Goal: Information Seeking & Learning: Learn about a topic

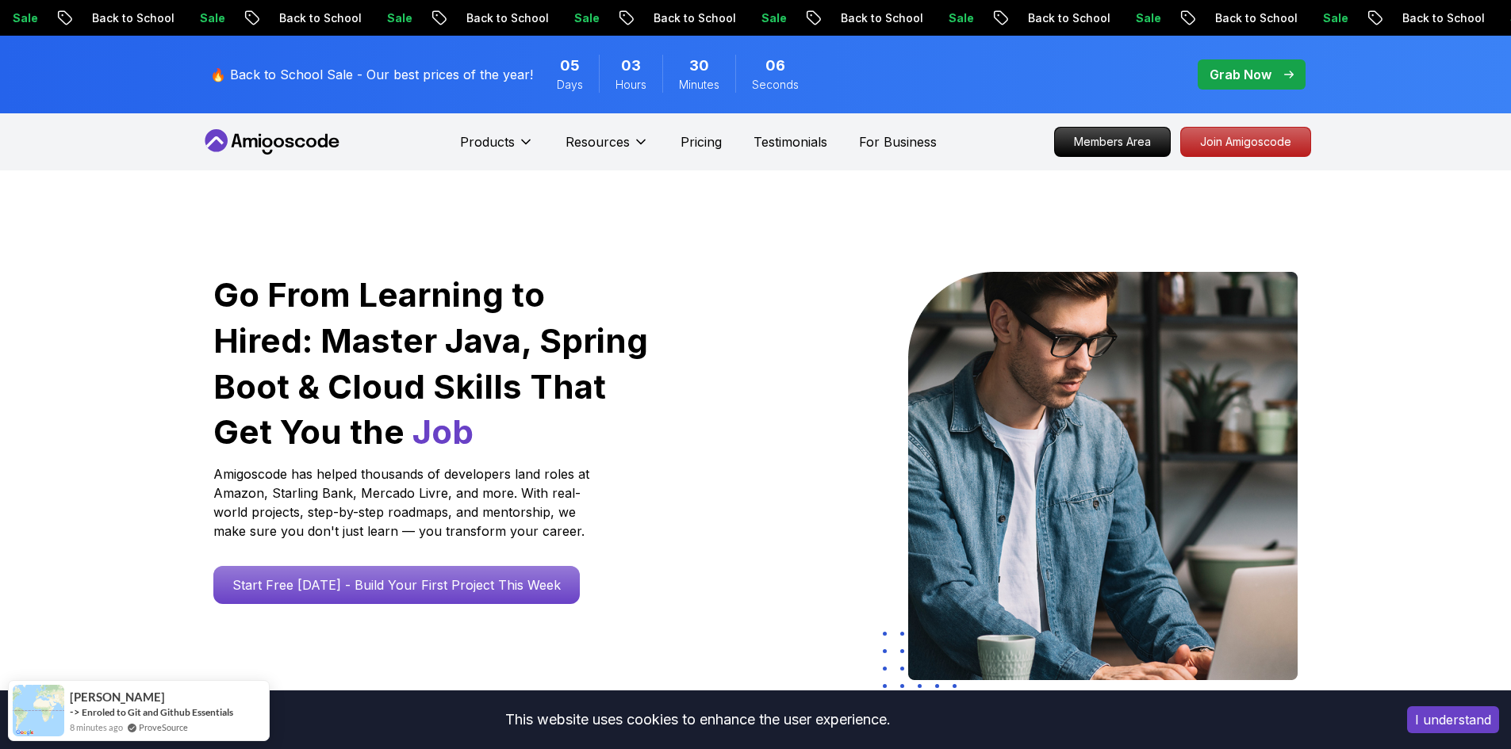
click at [457, 79] on p "🔥 Back to School Sale - Our best prices of the year!" at bounding box center [371, 74] width 323 height 19
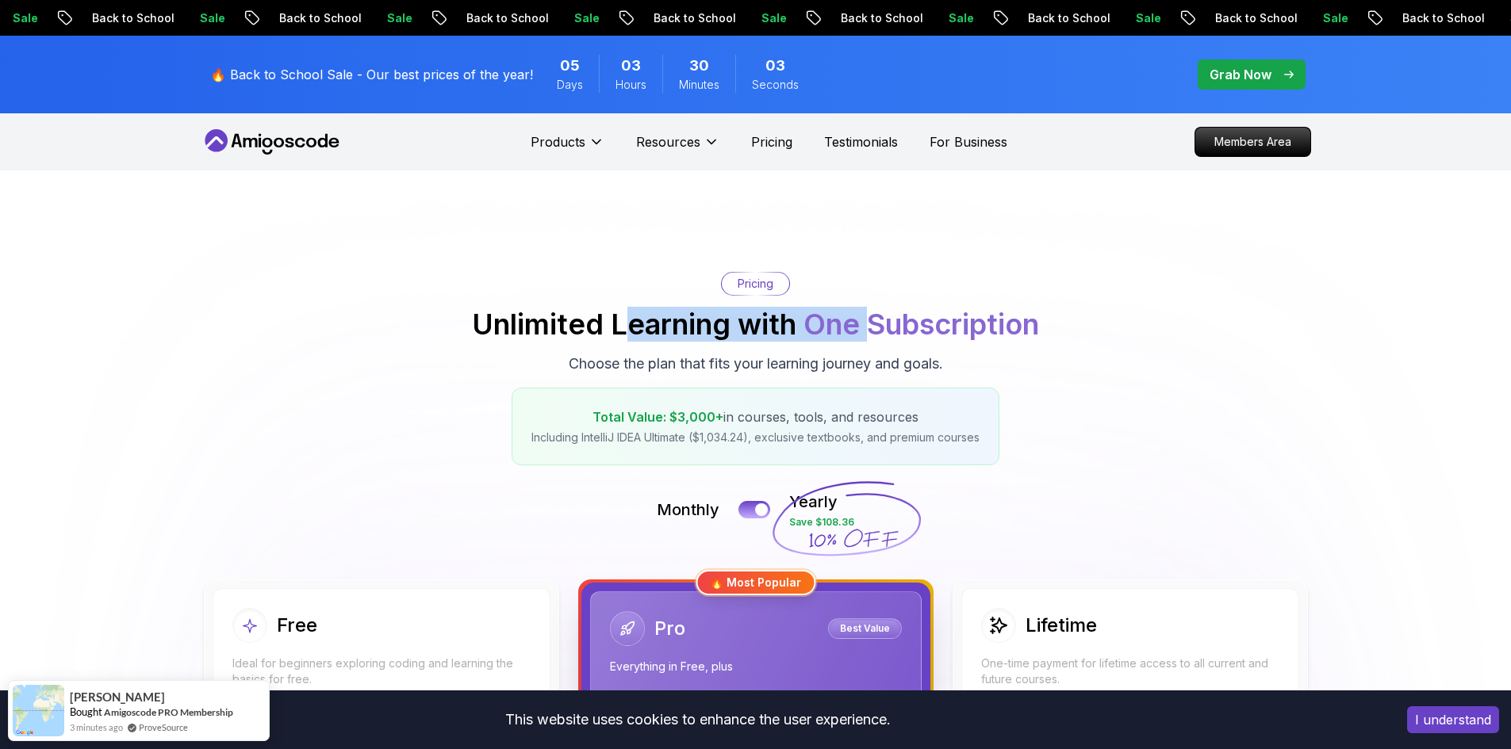
drag, startPoint x: 621, startPoint y: 318, endPoint x: 875, endPoint y: 342, distance: 254.9
click at [875, 342] on div "Pricing Unlimited Learning with One Subscription Choose the plan that fits your…" at bounding box center [756, 369] width 1110 height 194
drag, startPoint x: 749, startPoint y: 332, endPoint x: 1018, endPoint y: 339, distance: 269.7
click at [1018, 339] on h2 "Unlimited Learning with One Subscription" at bounding box center [755, 325] width 567 height 32
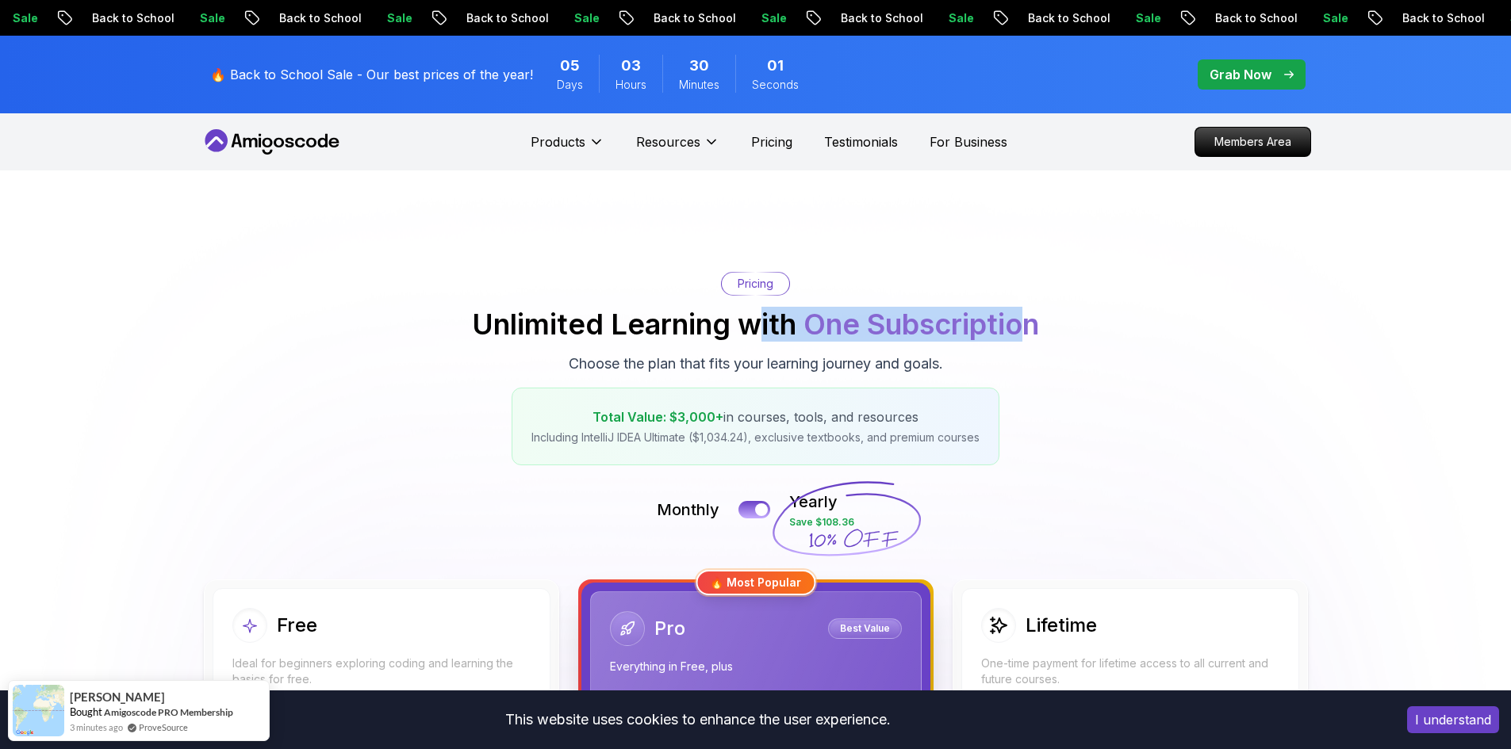
click at [1018, 339] on span "One Subscription" at bounding box center [921, 324] width 236 height 35
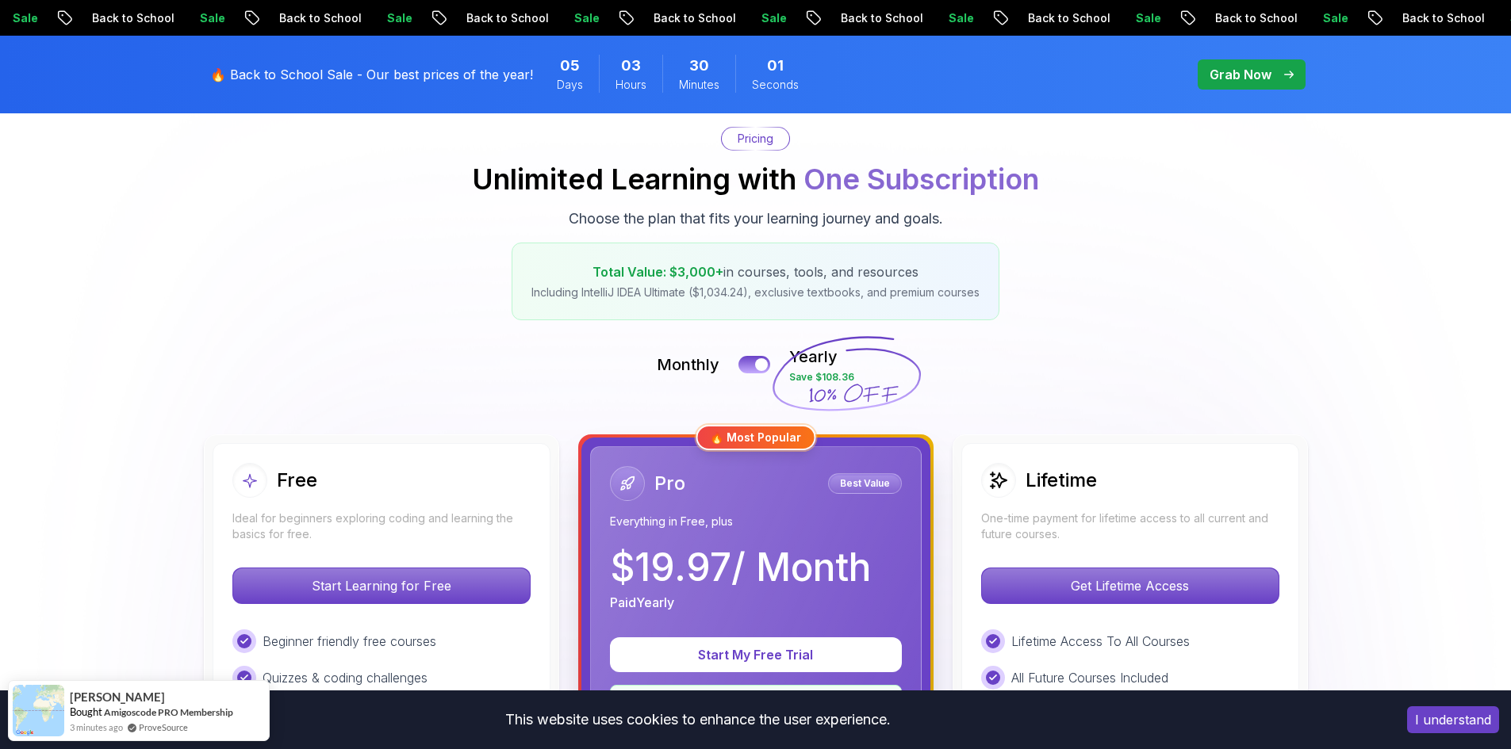
scroll to position [159, 0]
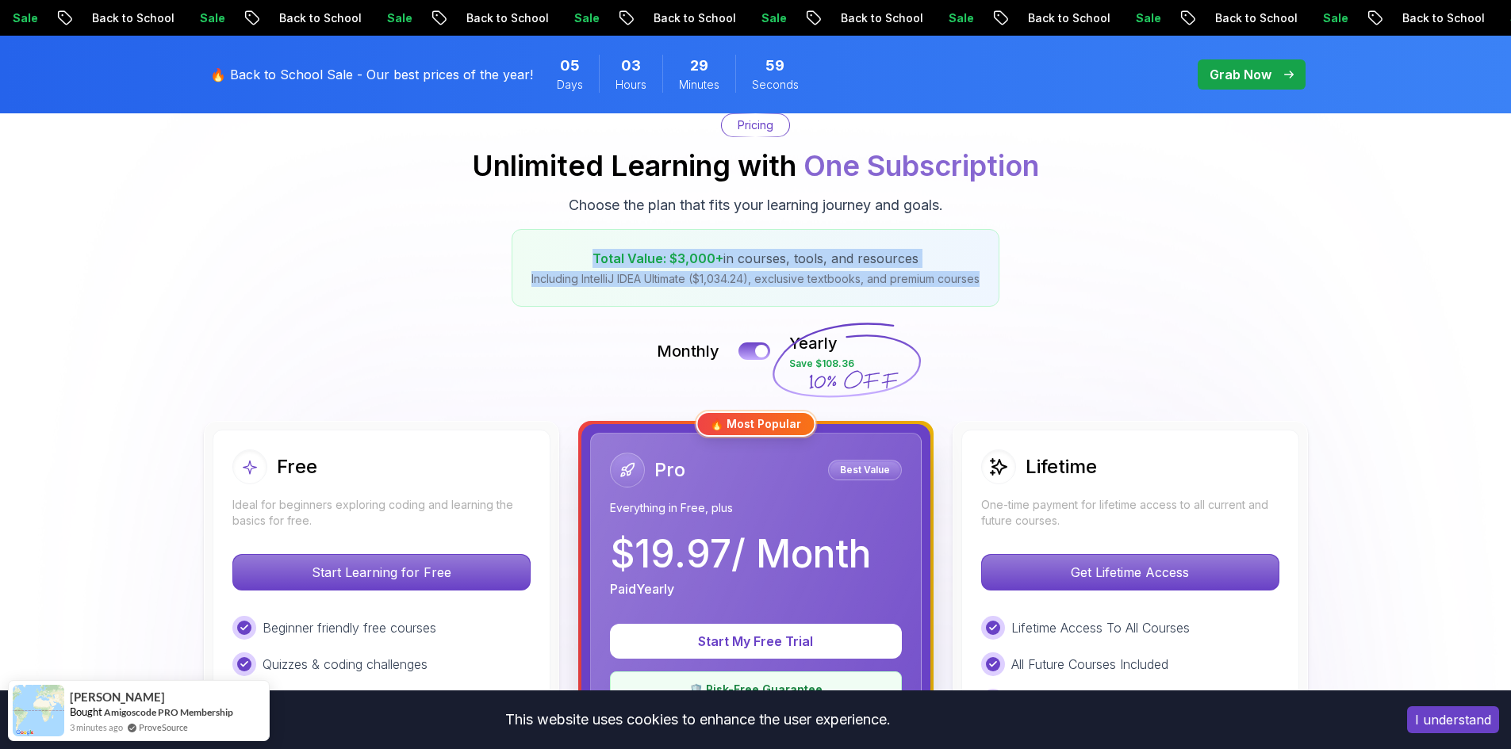
drag, startPoint x: 581, startPoint y: 258, endPoint x: 1013, endPoint y: 284, distance: 432.2
click at [1013, 284] on div "Pricing Unlimited Learning with One Subscription Choose the plan that fits your…" at bounding box center [756, 210] width 1110 height 194
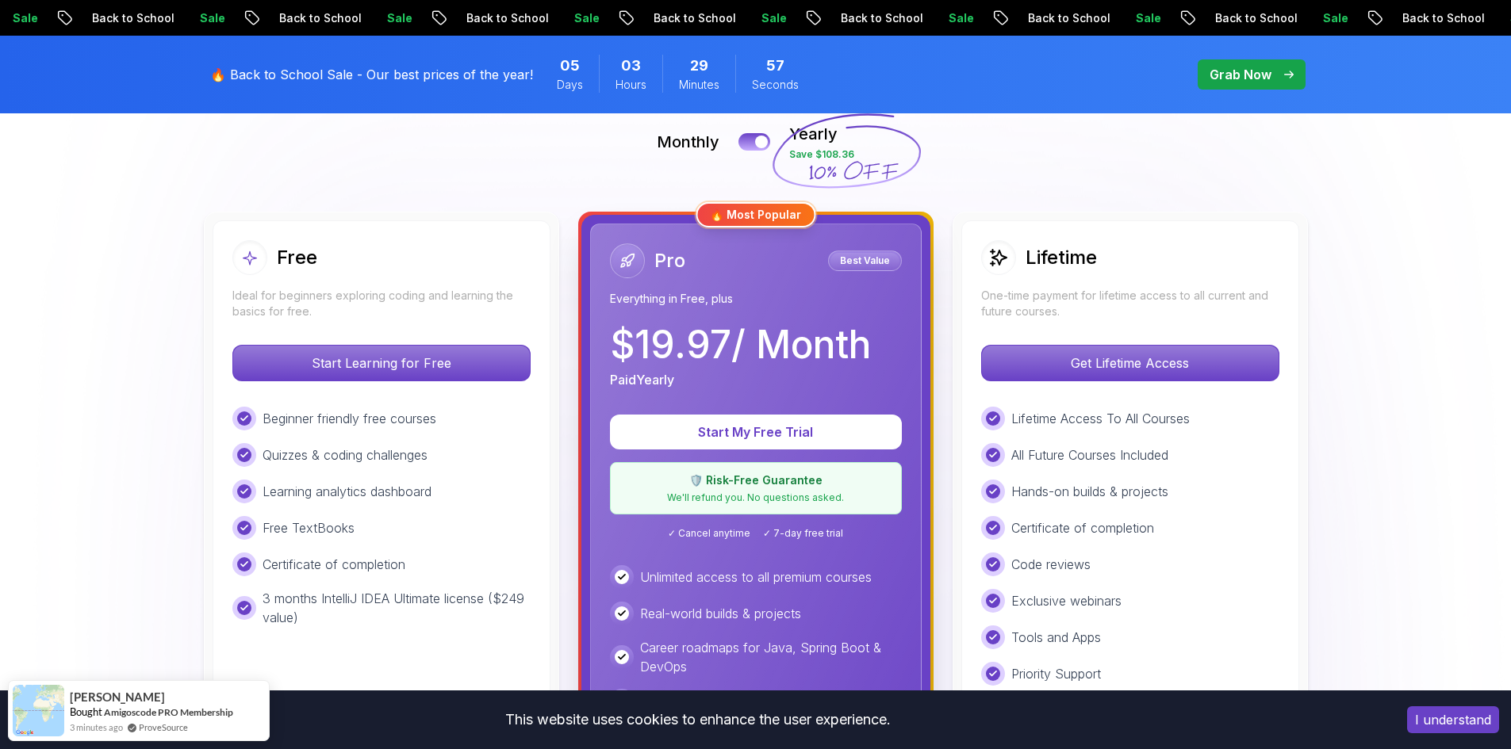
scroll to position [397, 0]
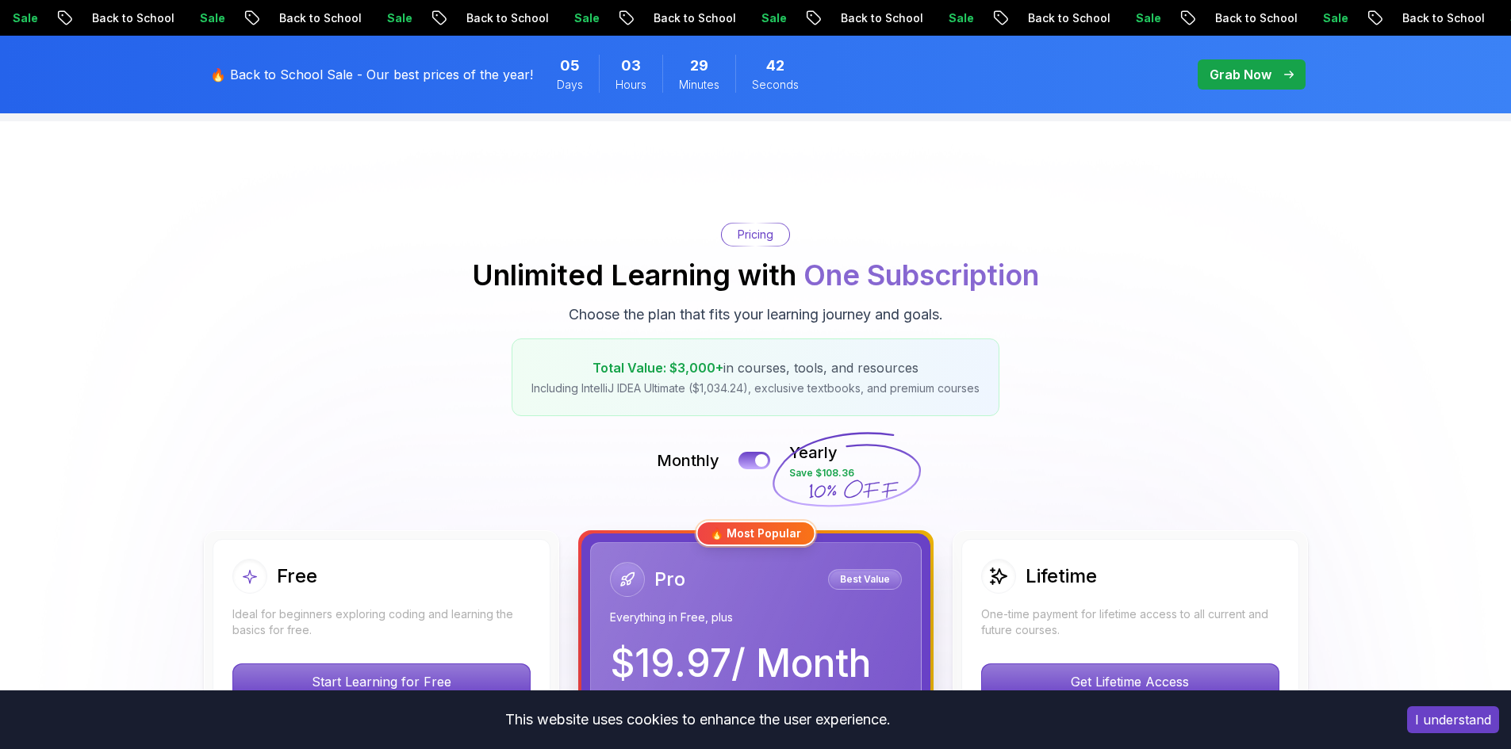
scroll to position [0, 0]
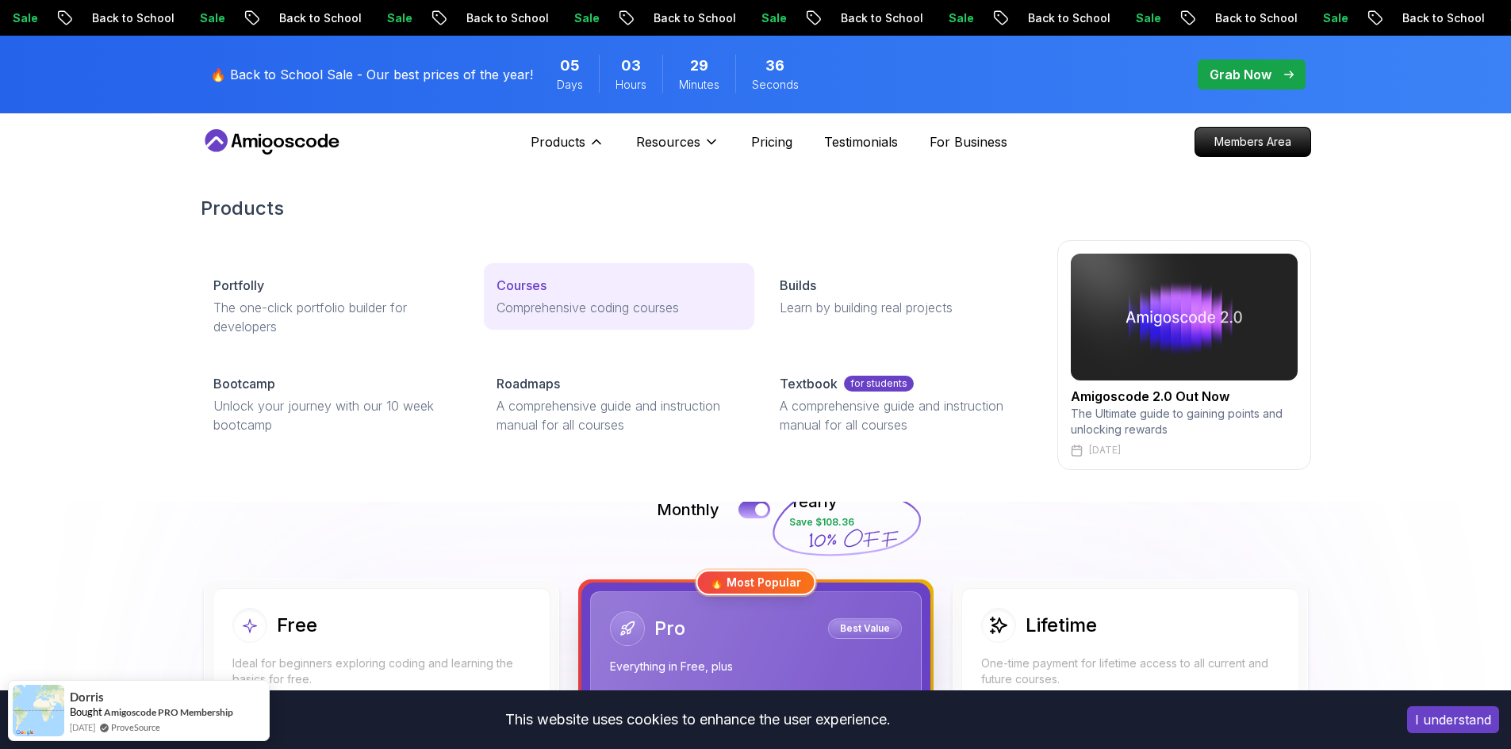
click at [572, 315] on p "Comprehensive coding courses" at bounding box center [618, 307] width 245 height 19
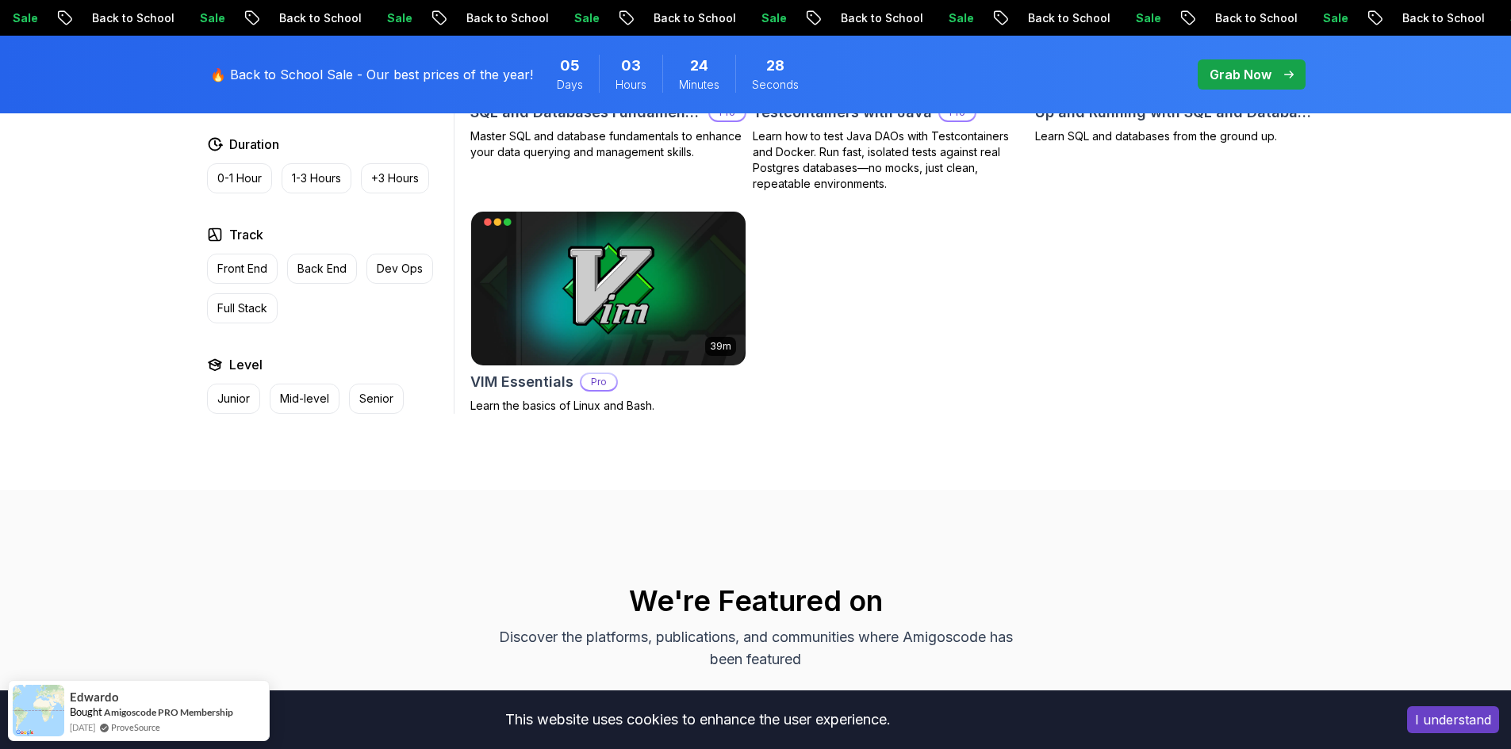
scroll to position [2654, 0]
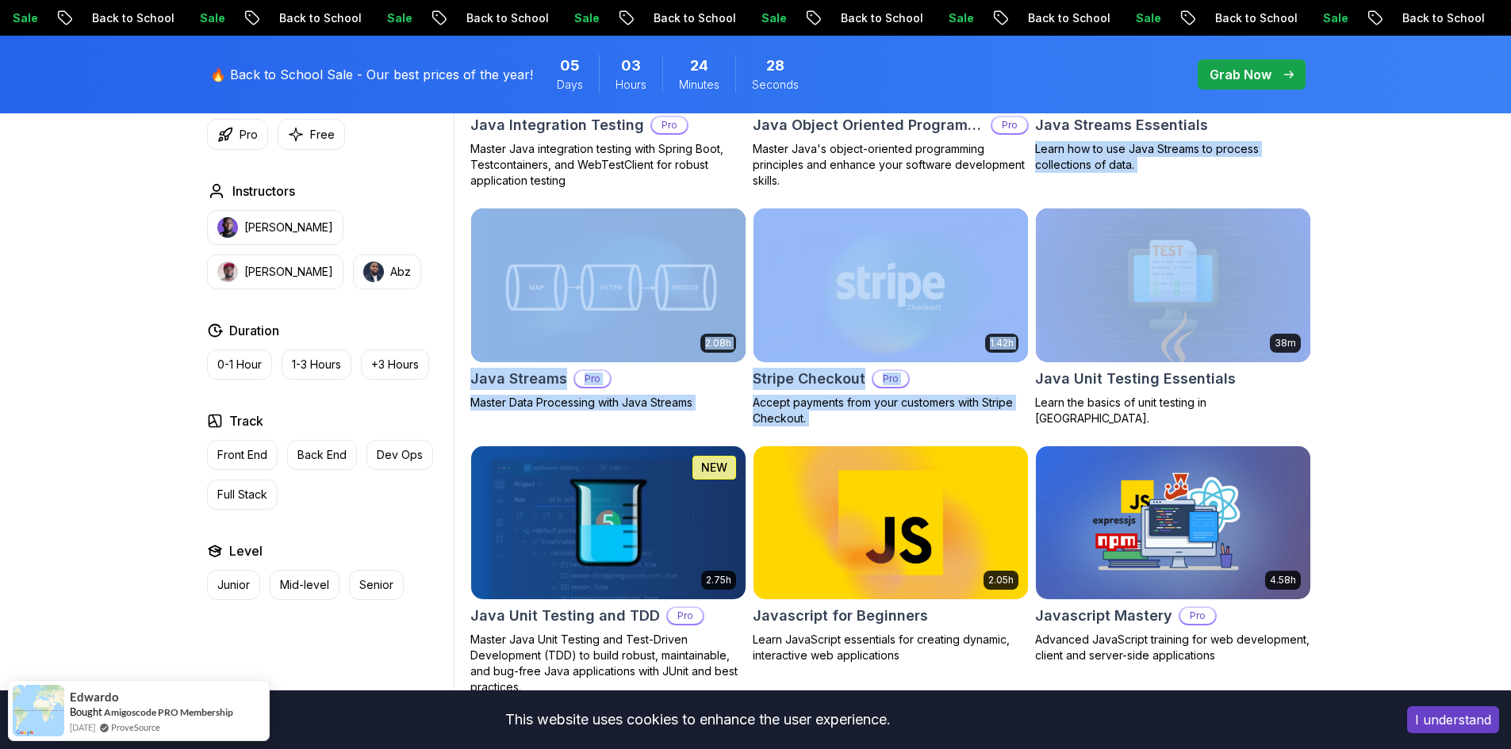
drag, startPoint x: 1499, startPoint y: 232, endPoint x: 1497, endPoint y: 114, distance: 117.4
click at [1497, 114] on div "Filters Filters Type Course Build Price Pro Free Instructors [PERSON_NAME] [PER…" at bounding box center [755, 63] width 1511 height 4494
click at [1474, 263] on div "Filters Filters Type Course Build Price Pro Free Instructors [PERSON_NAME] [PER…" at bounding box center [755, 63] width 1511 height 4494
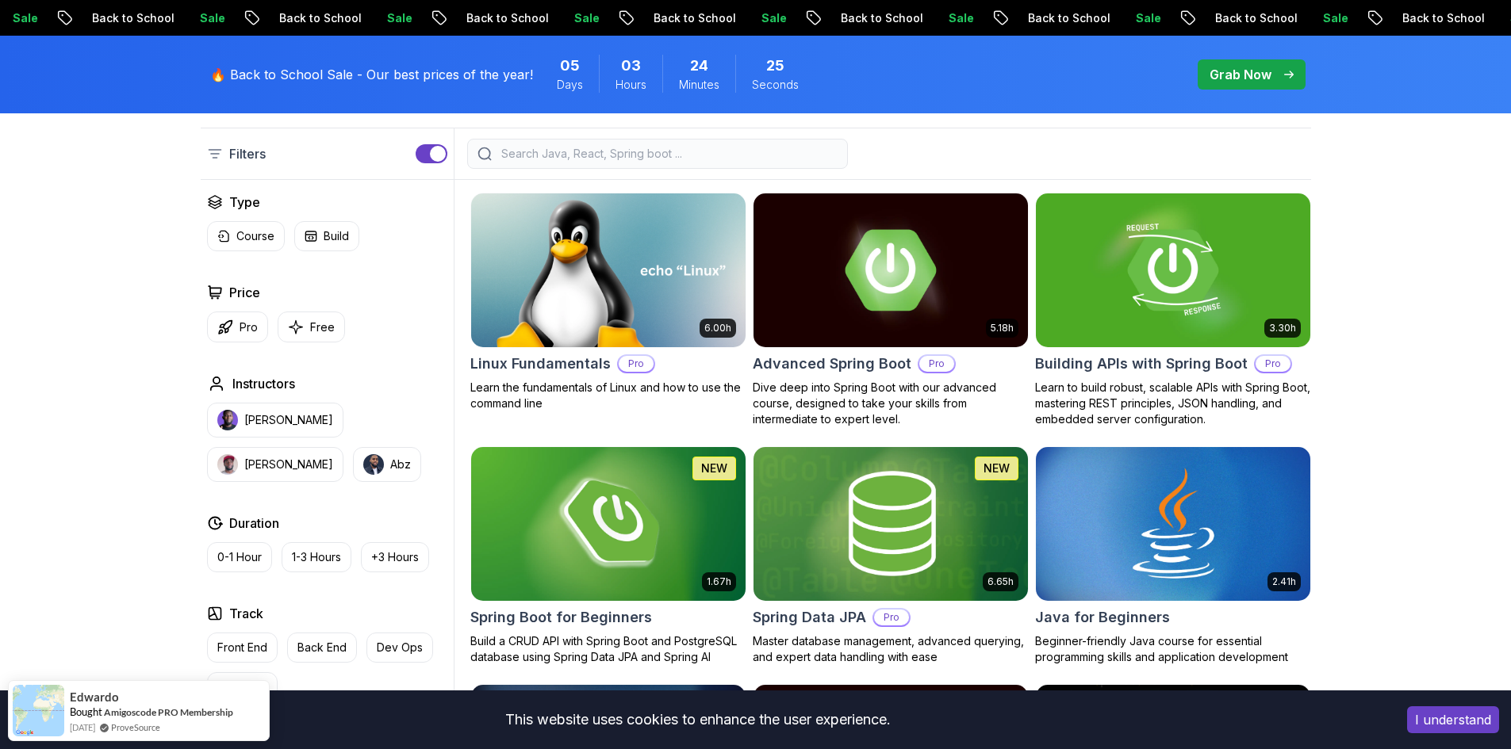
scroll to position [337, 0]
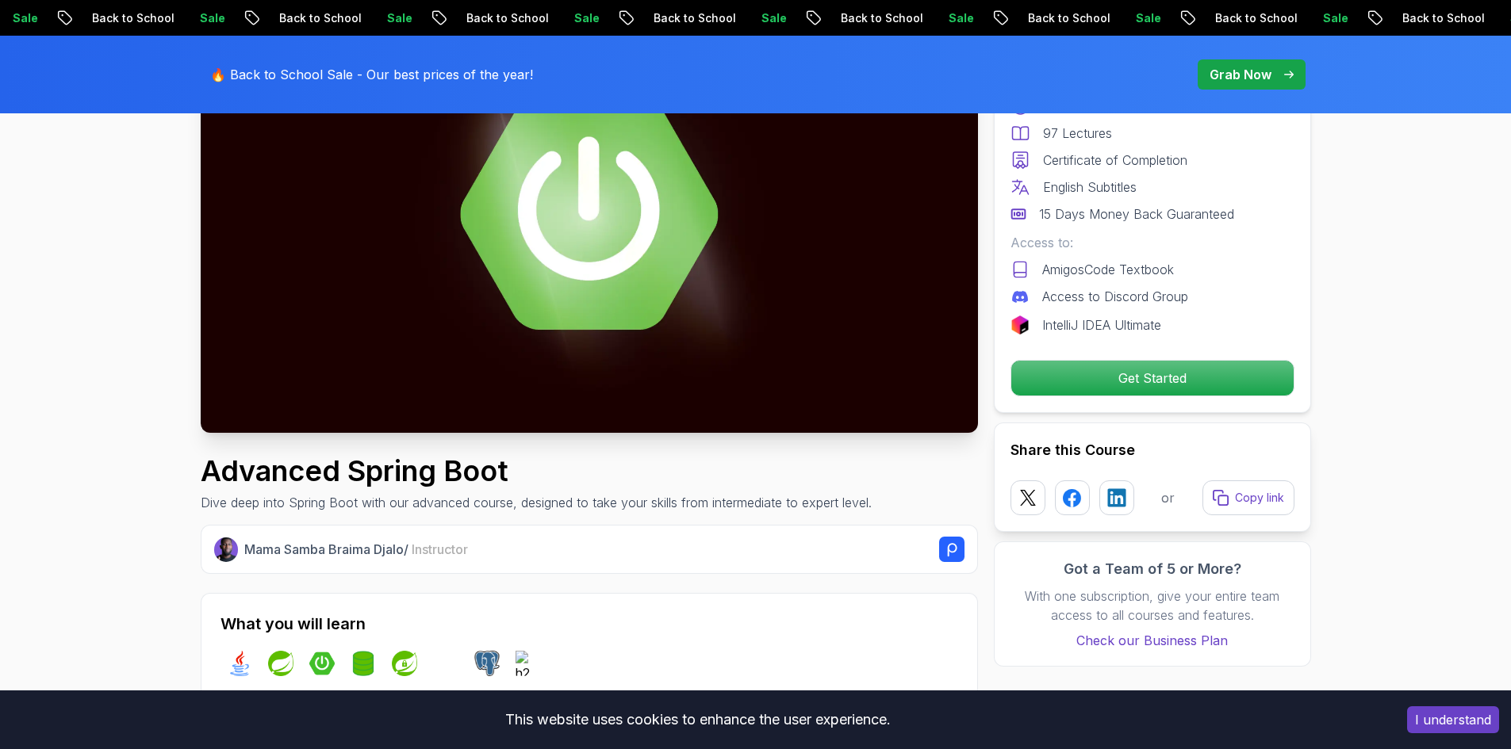
scroll to position [317, 0]
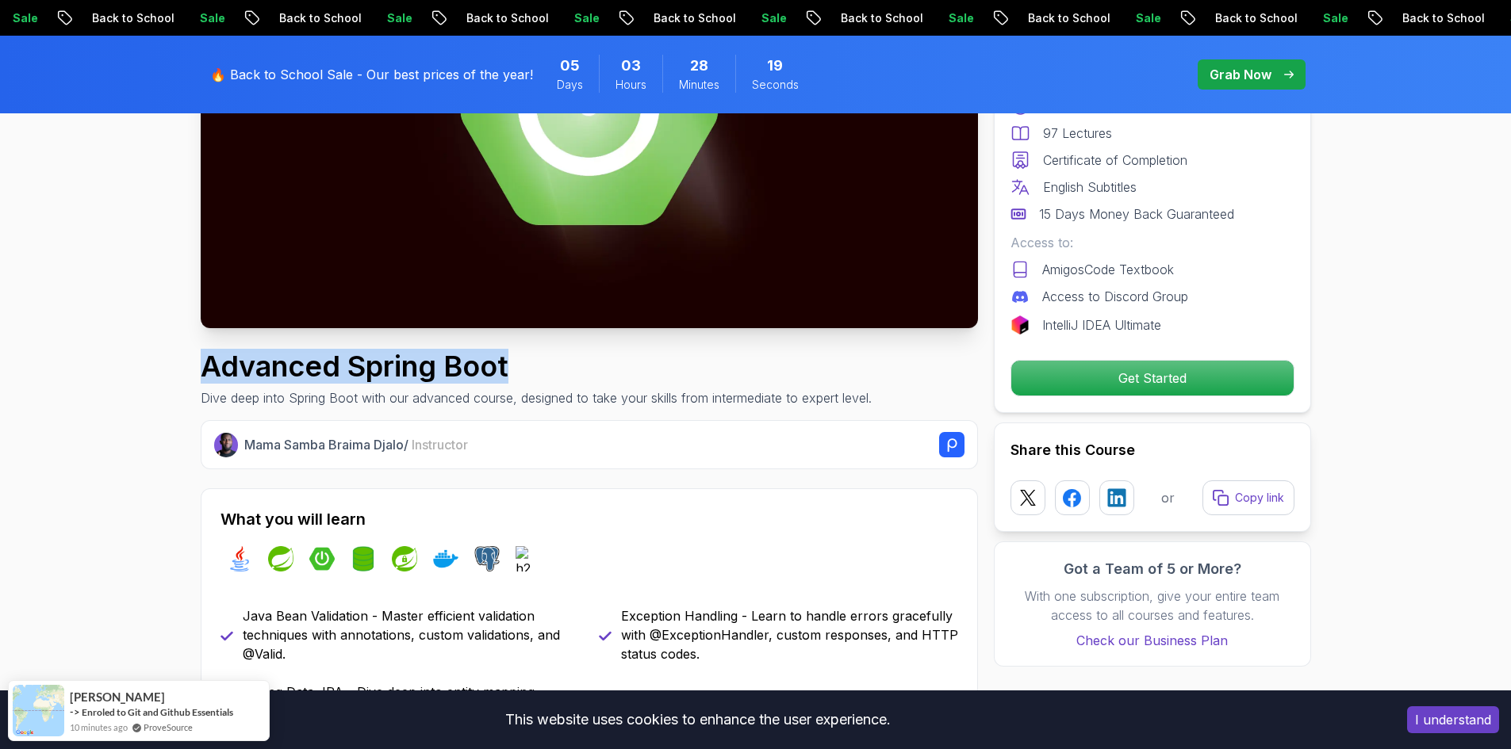
drag, startPoint x: 478, startPoint y: 374, endPoint x: 204, endPoint y: 369, distance: 274.4
click at [204, 369] on h1 "Advanced Spring Boot" at bounding box center [536, 367] width 671 height 32
copy h1 "Advanced Spring Boot"
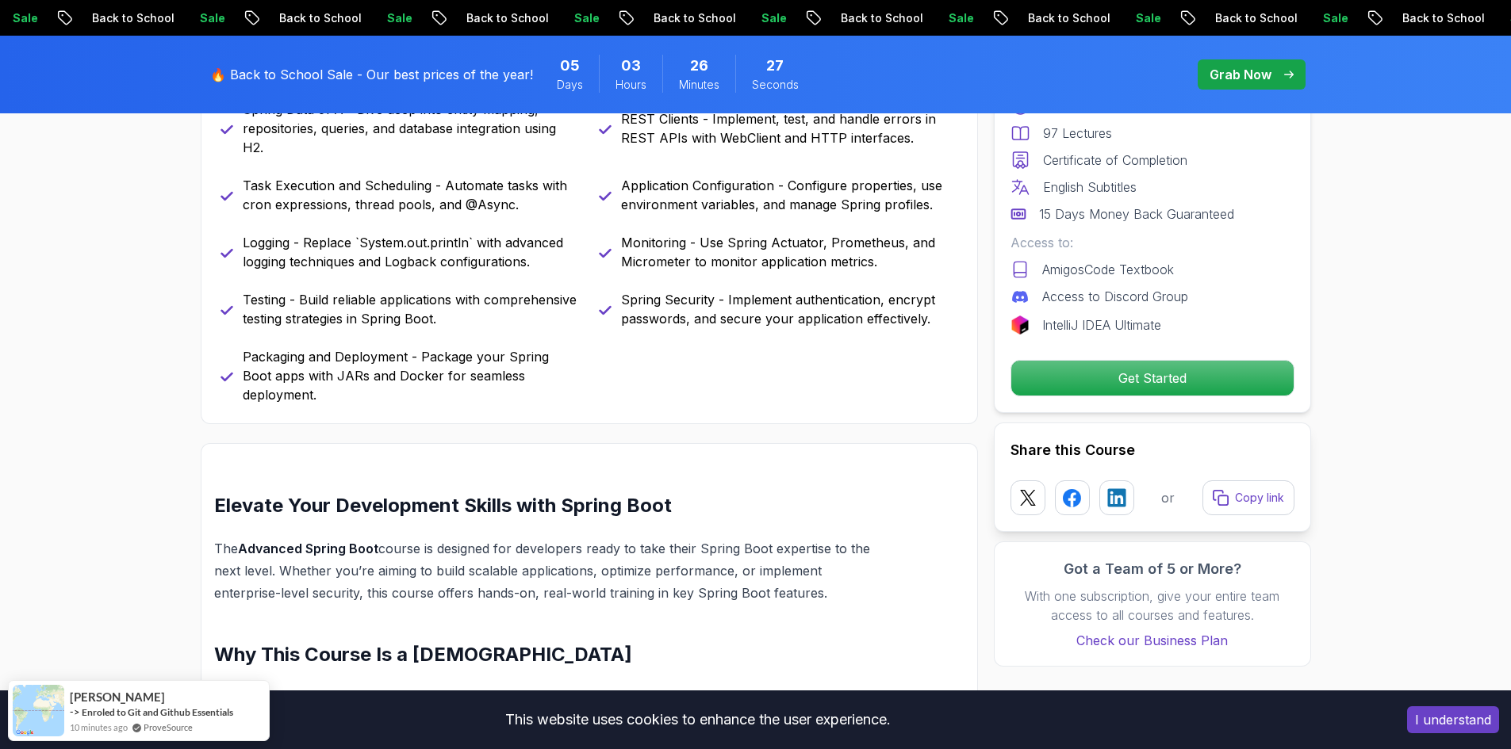
scroll to position [872, 0]
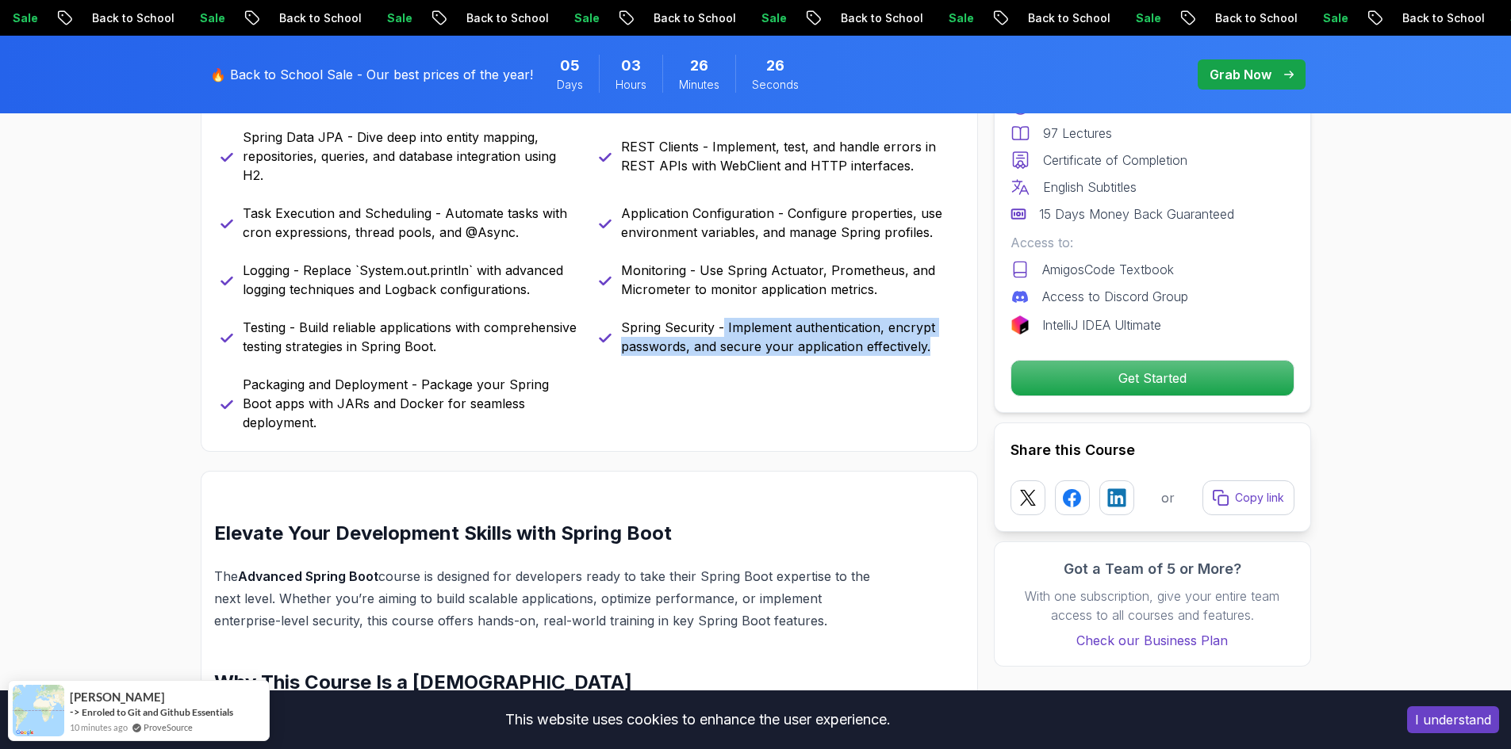
drag, startPoint x: 765, startPoint y: 332, endPoint x: 930, endPoint y: 350, distance: 165.9
click at [930, 350] on p "Spring Security - Implement authentication, encrypt passwords, and secure your …" at bounding box center [789, 337] width 337 height 38
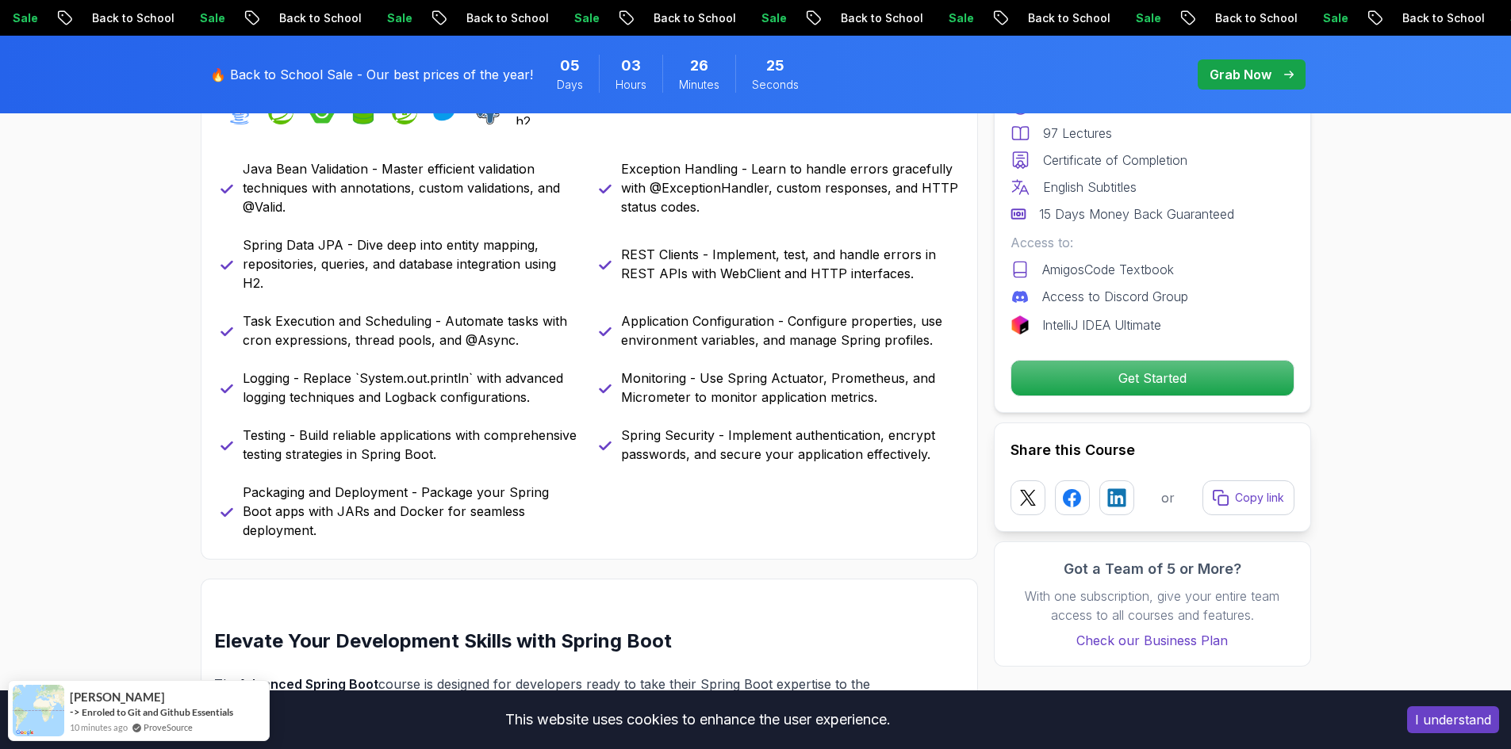
scroll to position [714, 0]
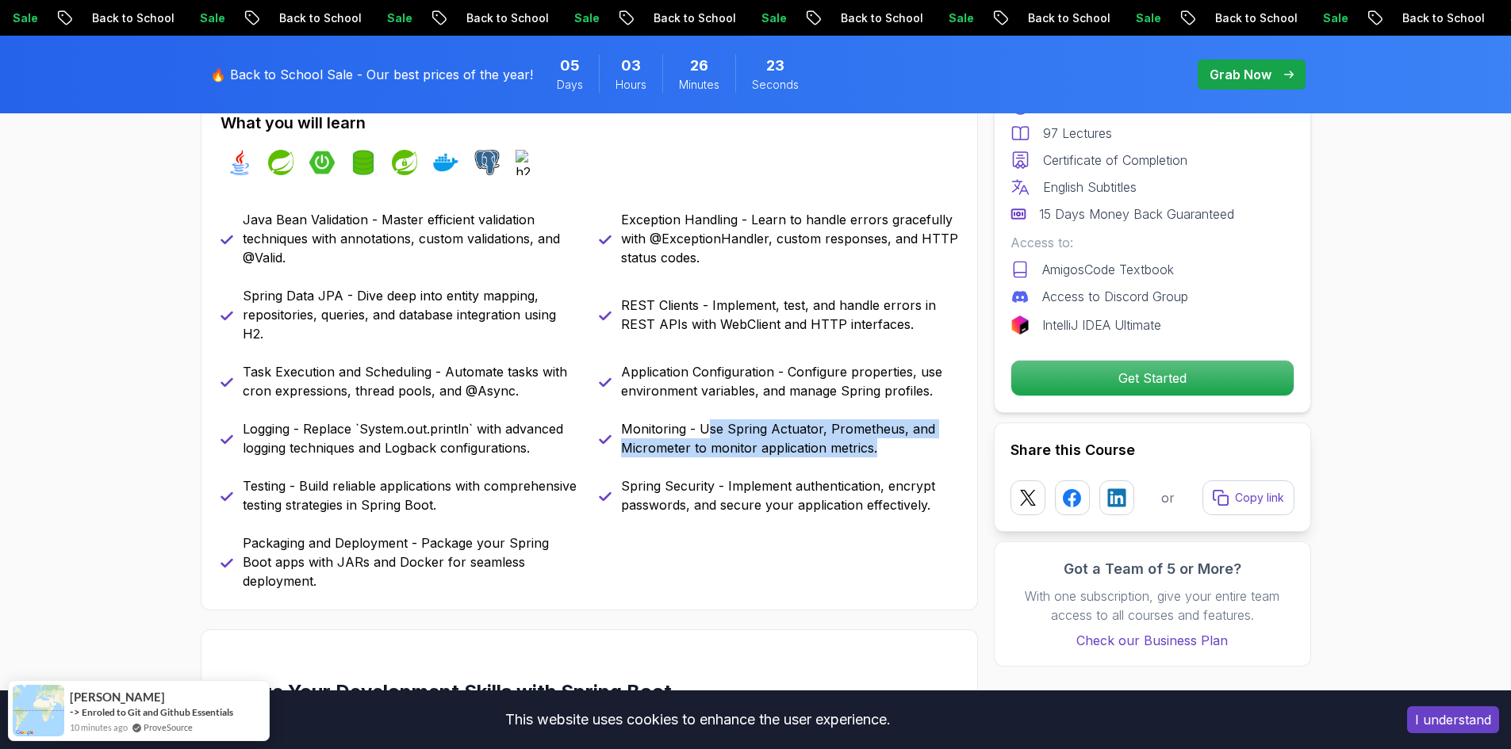
drag, startPoint x: 705, startPoint y: 422, endPoint x: 897, endPoint y: 452, distance: 194.3
click at [897, 452] on p "Monitoring - Use Spring Actuator, Prometheus, and Micrometer to monitor applica…" at bounding box center [789, 439] width 337 height 38
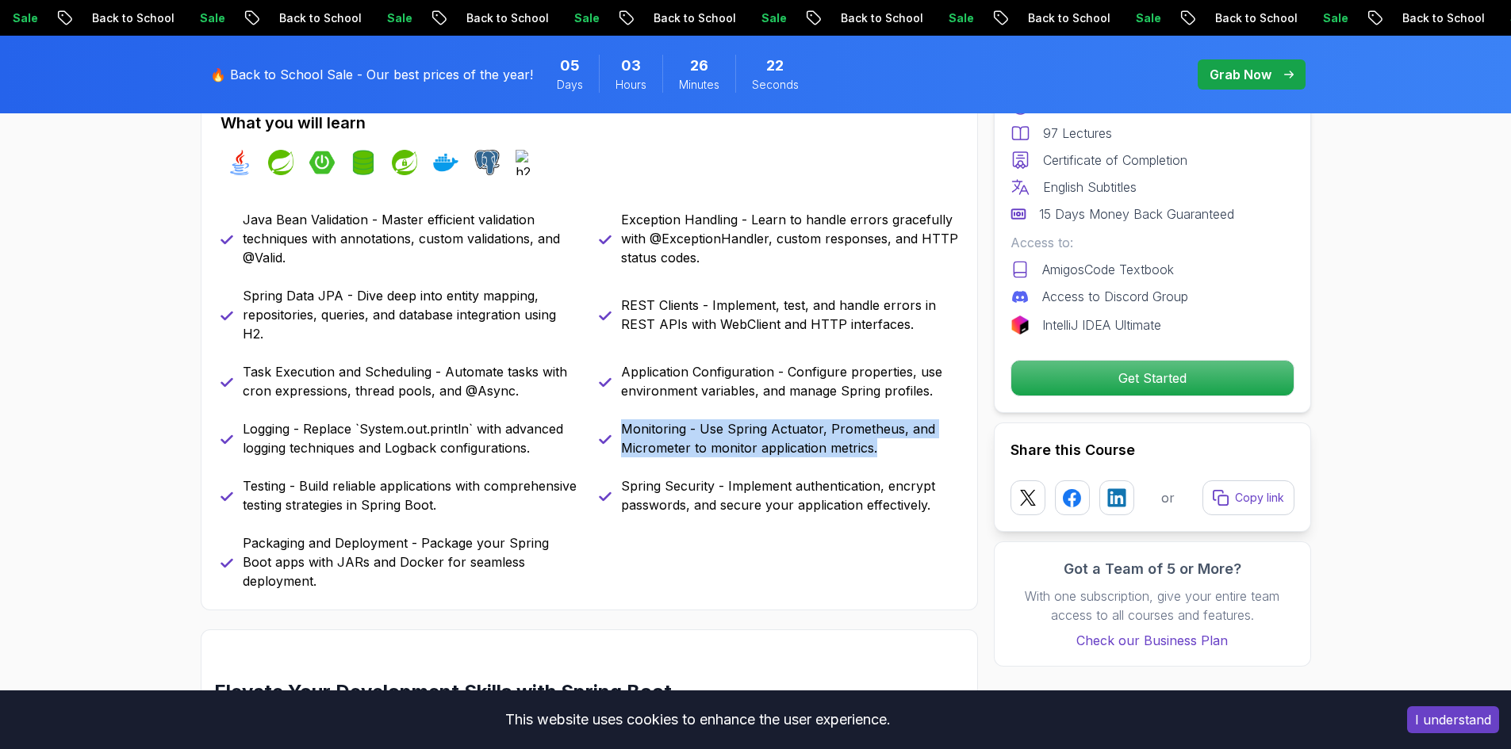
drag, startPoint x: 882, startPoint y: 449, endPoint x: 615, endPoint y: 435, distance: 267.6
click at [615, 435] on div "Monitoring - Use Spring Actuator, Prometheus, and Micrometer to monitor applica…" at bounding box center [778, 439] width 359 height 38
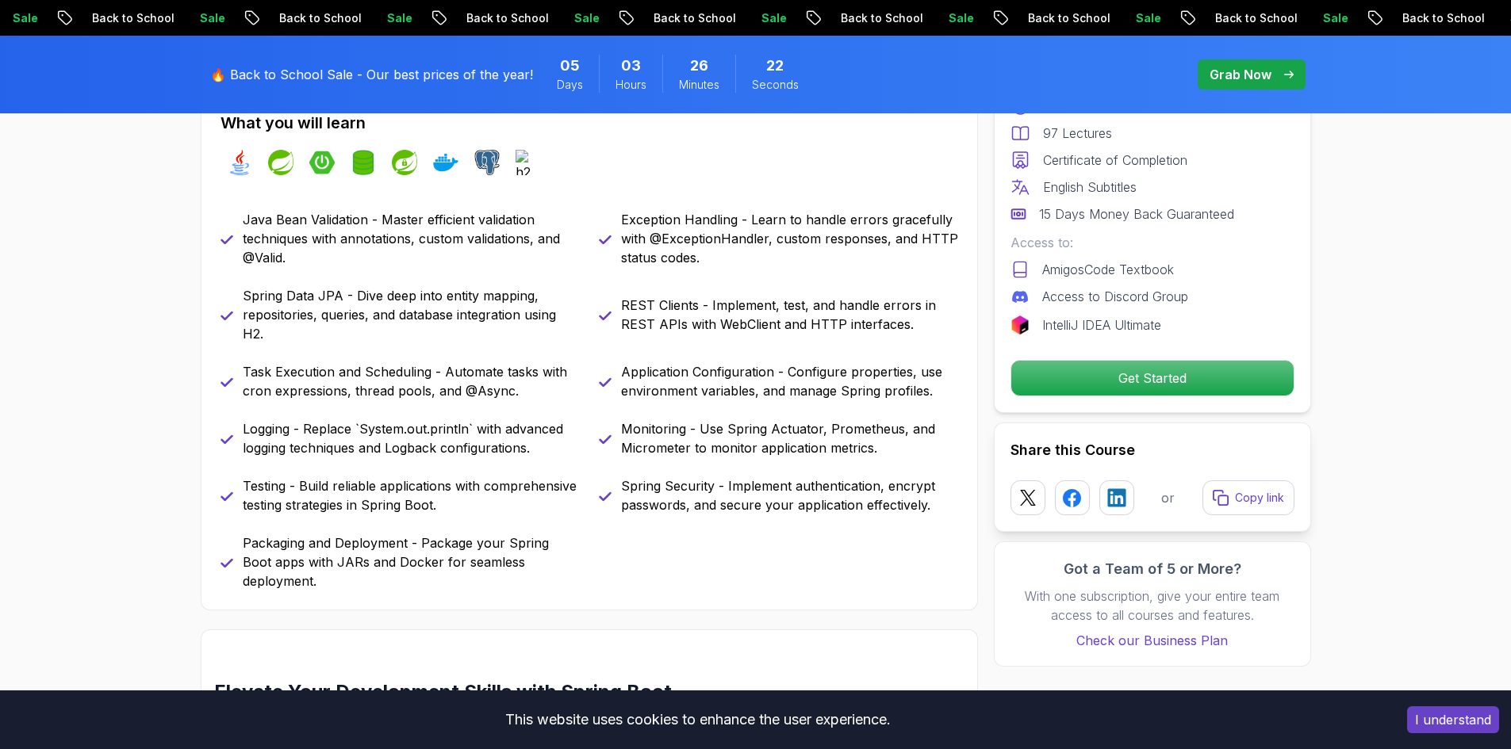
click at [615, 435] on div "Monitoring - Use Spring Actuator, Prometheus, and Micrometer to monitor applica…" at bounding box center [778, 439] width 359 height 38
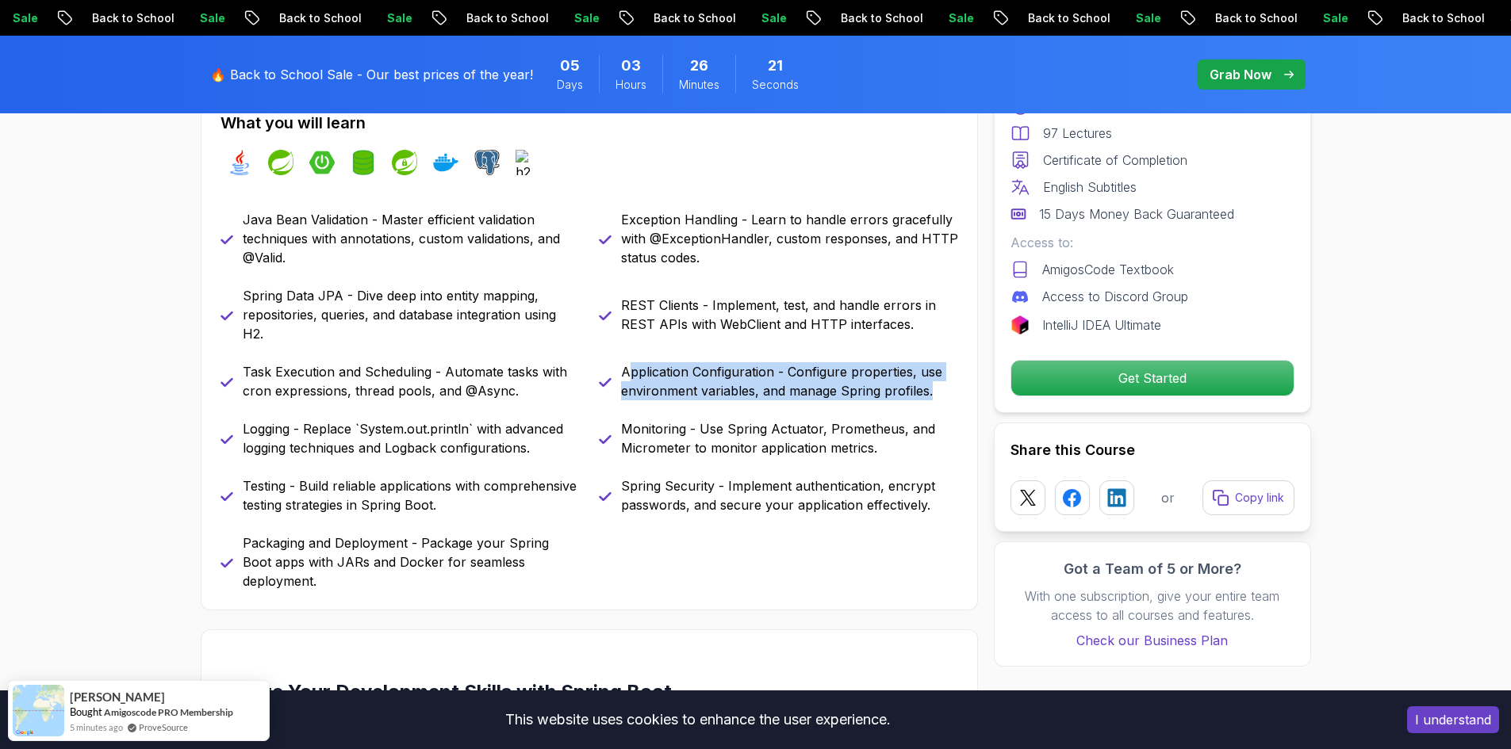
drag, startPoint x: 626, startPoint y: 379, endPoint x: 956, endPoint y: 395, distance: 330.3
click at [956, 395] on p "Application Configuration - Configure properties, use environment variables, an…" at bounding box center [789, 381] width 337 height 38
drag, startPoint x: 952, startPoint y: 394, endPoint x: 622, endPoint y: 381, distance: 331.0
click at [622, 381] on p "Application Configuration - Configure properties, use environment variables, an…" at bounding box center [789, 381] width 337 height 38
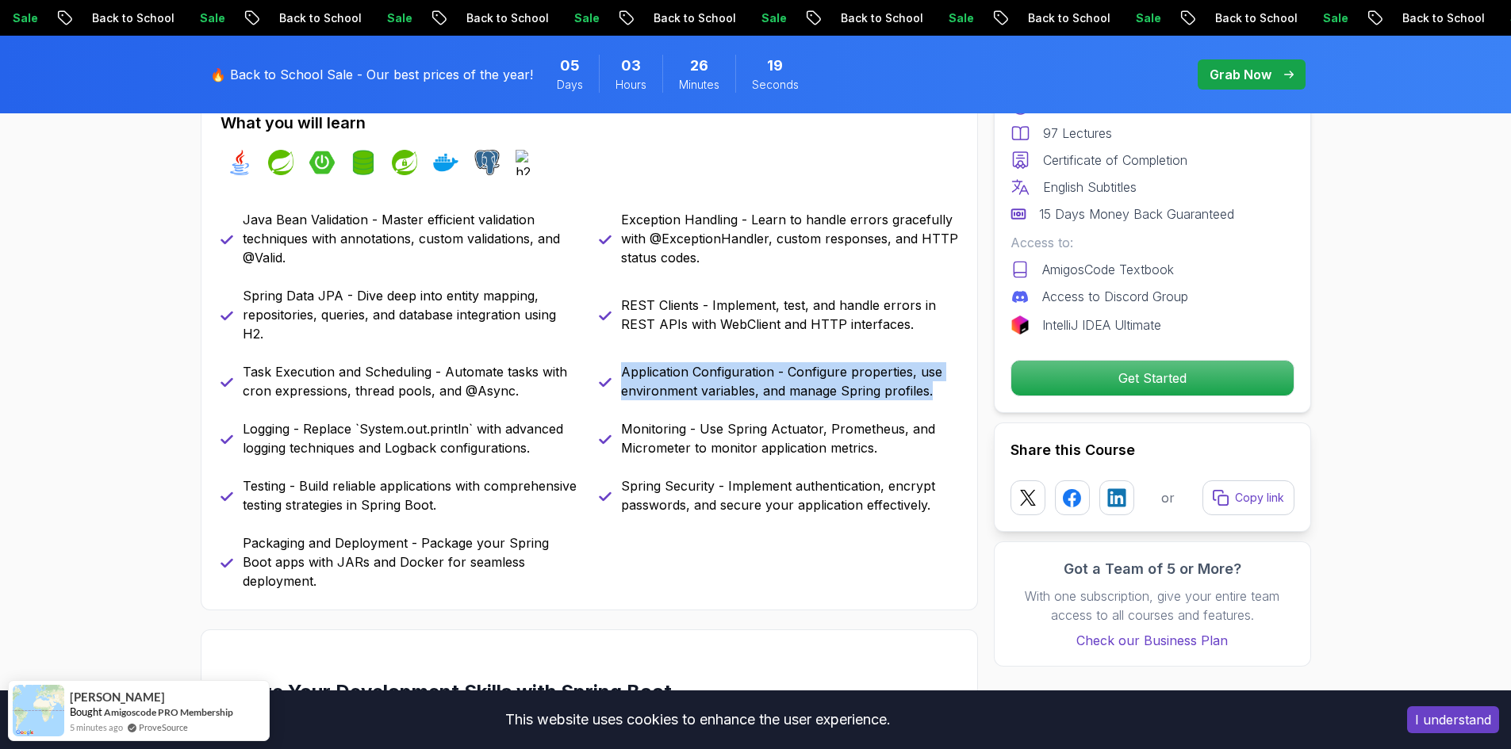
click at [622, 381] on p "Application Configuration - Configure properties, use environment variables, an…" at bounding box center [789, 381] width 337 height 38
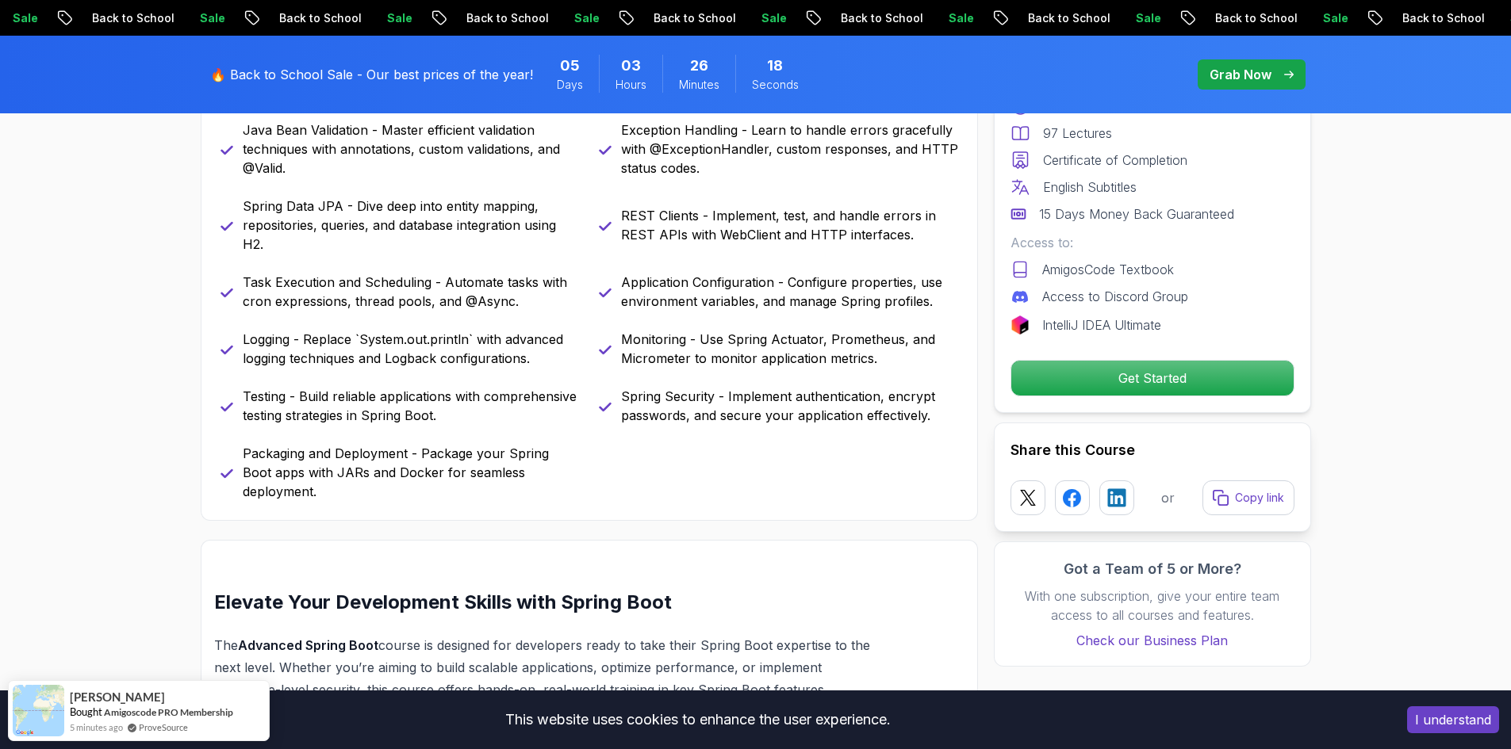
scroll to position [872, 0]
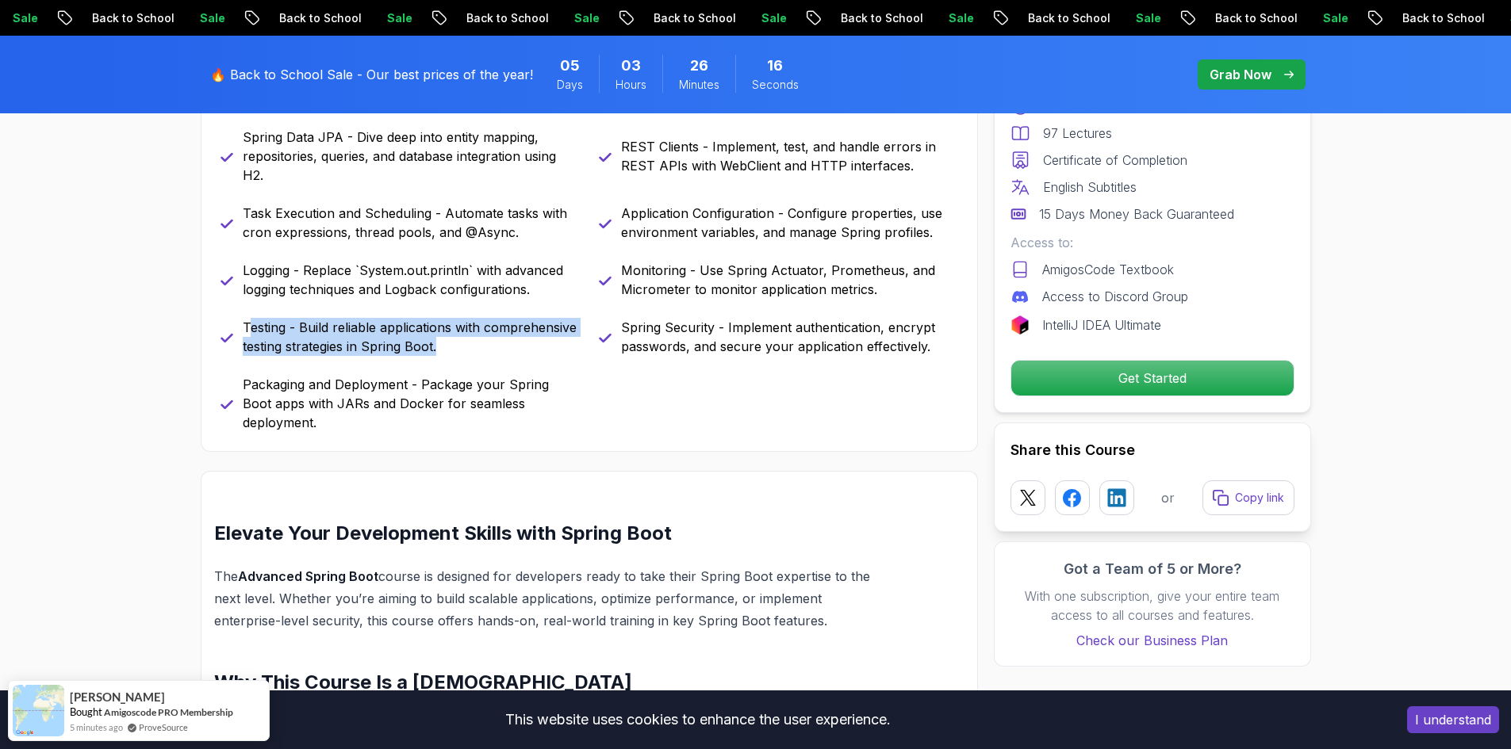
drag, startPoint x: 262, startPoint y: 319, endPoint x: 515, endPoint y: 345, distance: 255.1
click at [515, 345] on p "Testing - Build reliable applications with comprehensive testing strategies in …" at bounding box center [411, 337] width 337 height 38
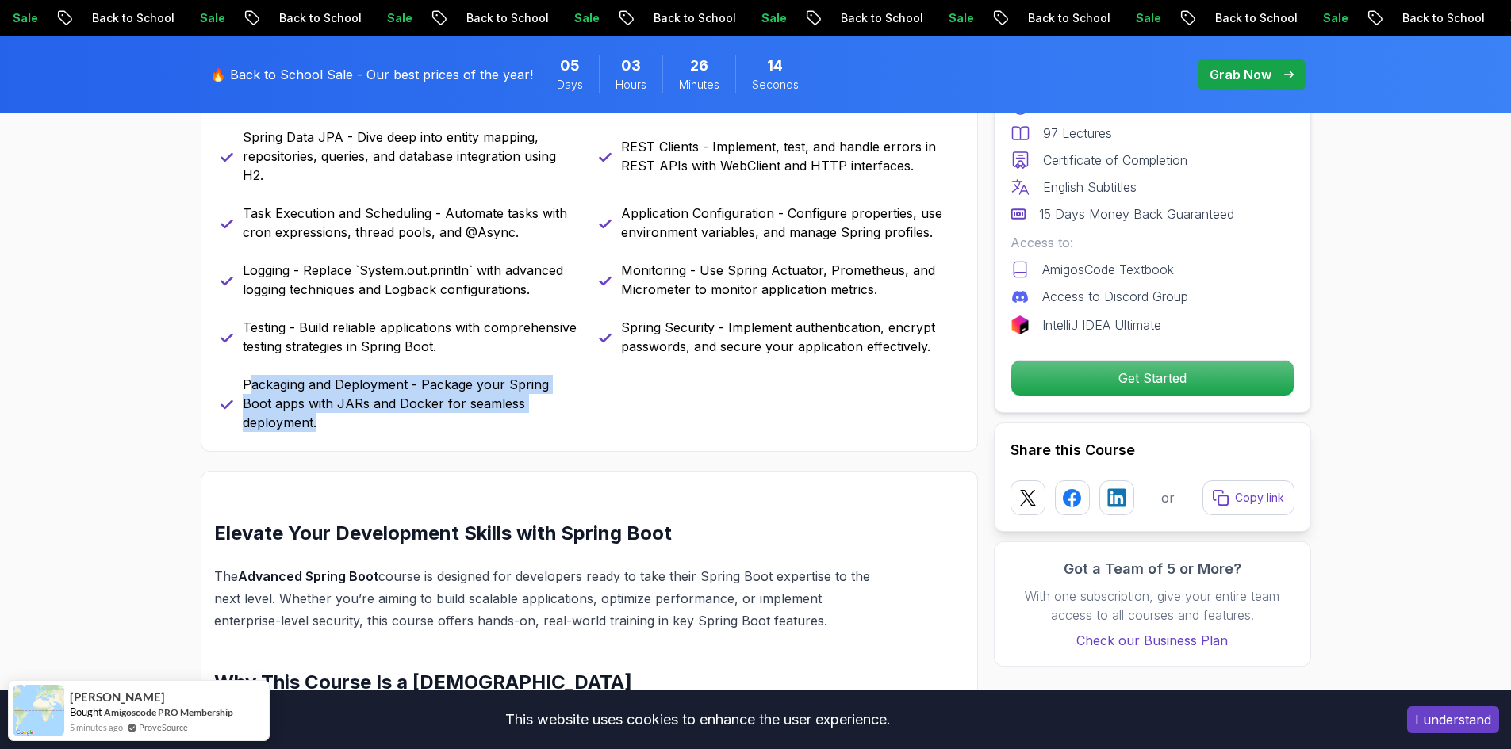
drag, startPoint x: 249, startPoint y: 381, endPoint x: 598, endPoint y: 420, distance: 351.0
click at [598, 420] on div "What you will learn java spring spring-boot spring-data-jpa spring-security doc…" at bounding box center [589, 192] width 777 height 519
drag, startPoint x: 601, startPoint y: 408, endPoint x: 232, endPoint y: 382, distance: 369.7
click at [232, 382] on div "Java Bean Validation - Master efficient validation techniques with annotations,…" at bounding box center [589, 242] width 738 height 381
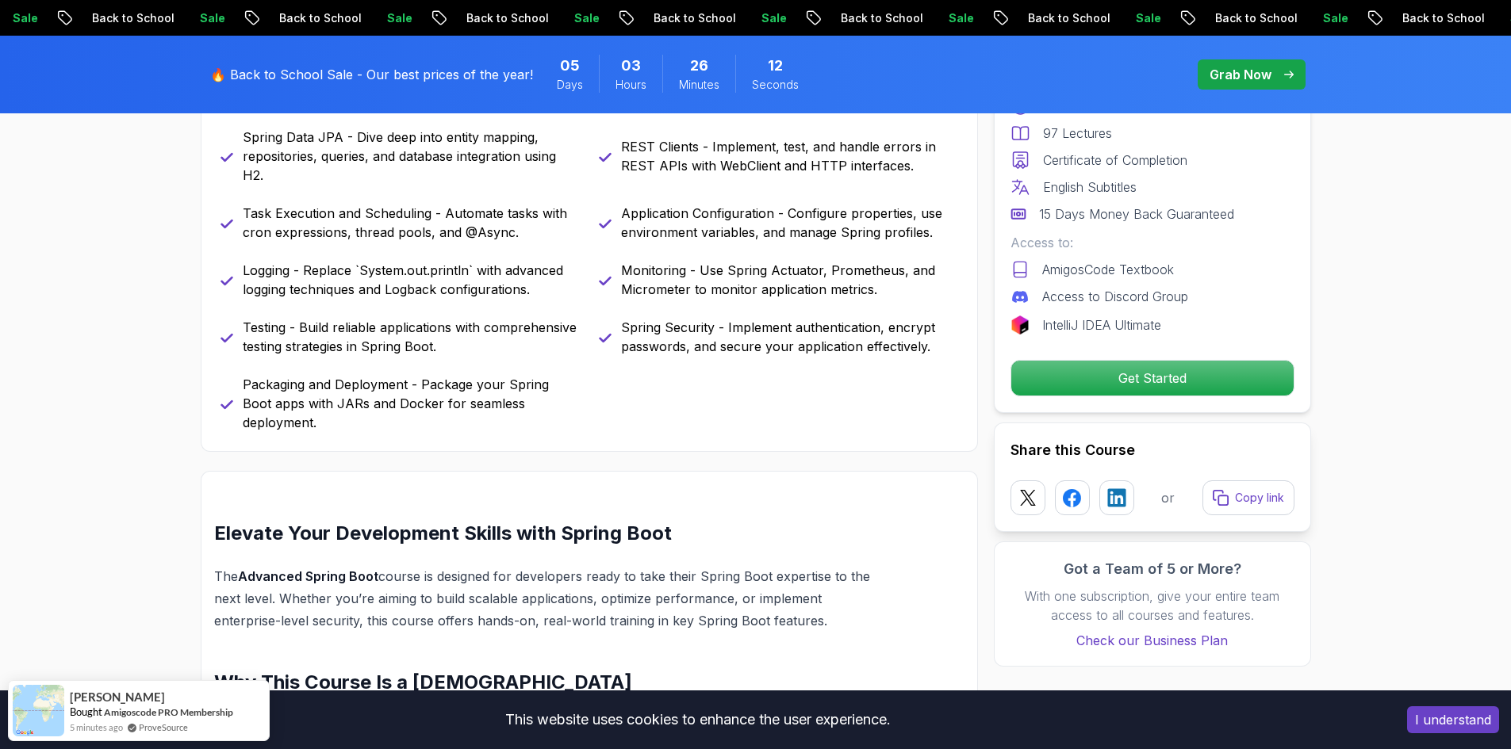
click at [232, 382] on div "Packaging and Deployment - Package your Spring Boot apps with JARs and Docker f…" at bounding box center [399, 403] width 359 height 57
drag, startPoint x: 233, startPoint y: 382, endPoint x: 586, endPoint y: 407, distance: 353.8
click at [586, 407] on div "Java Bean Validation - Master efficient validation techniques with annotations,…" at bounding box center [589, 242] width 738 height 381
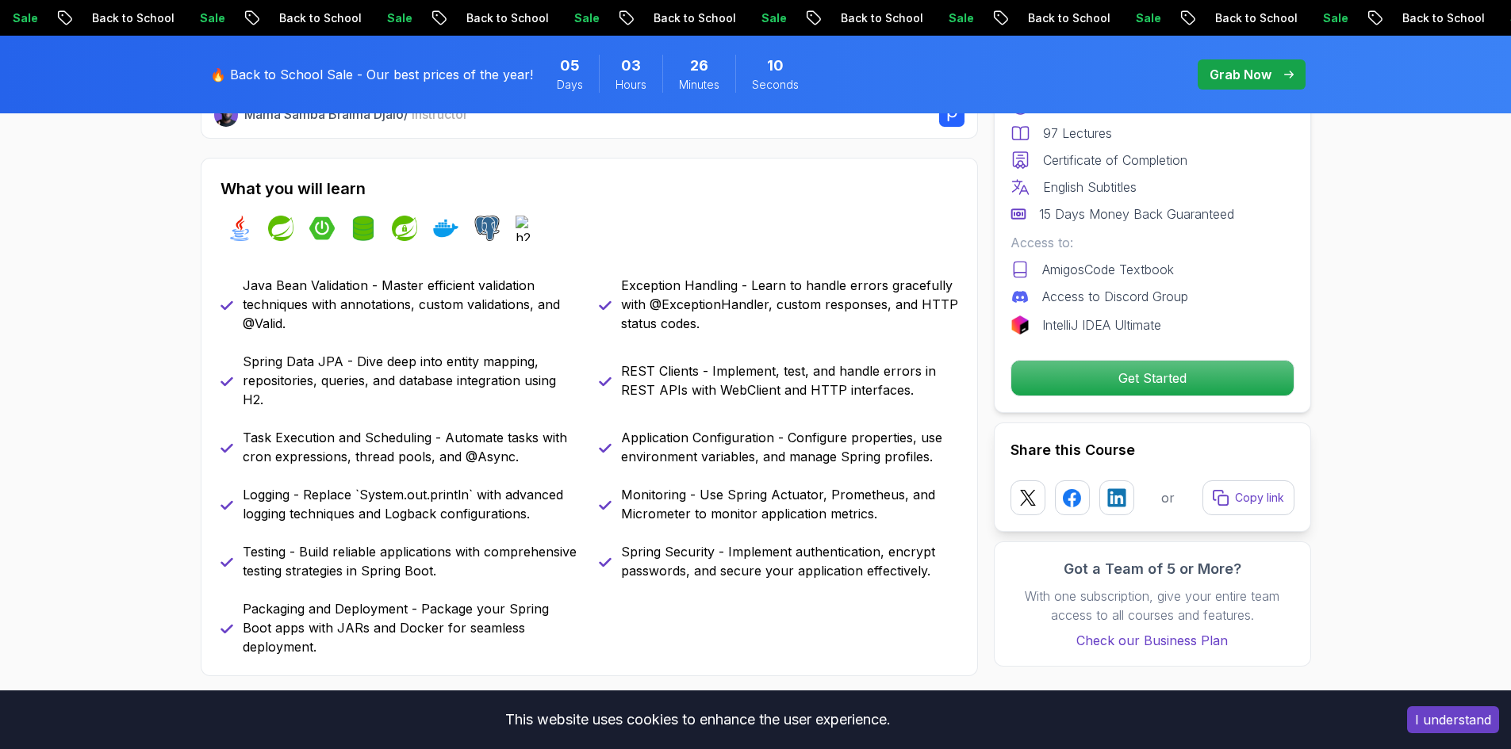
scroll to position [634, 0]
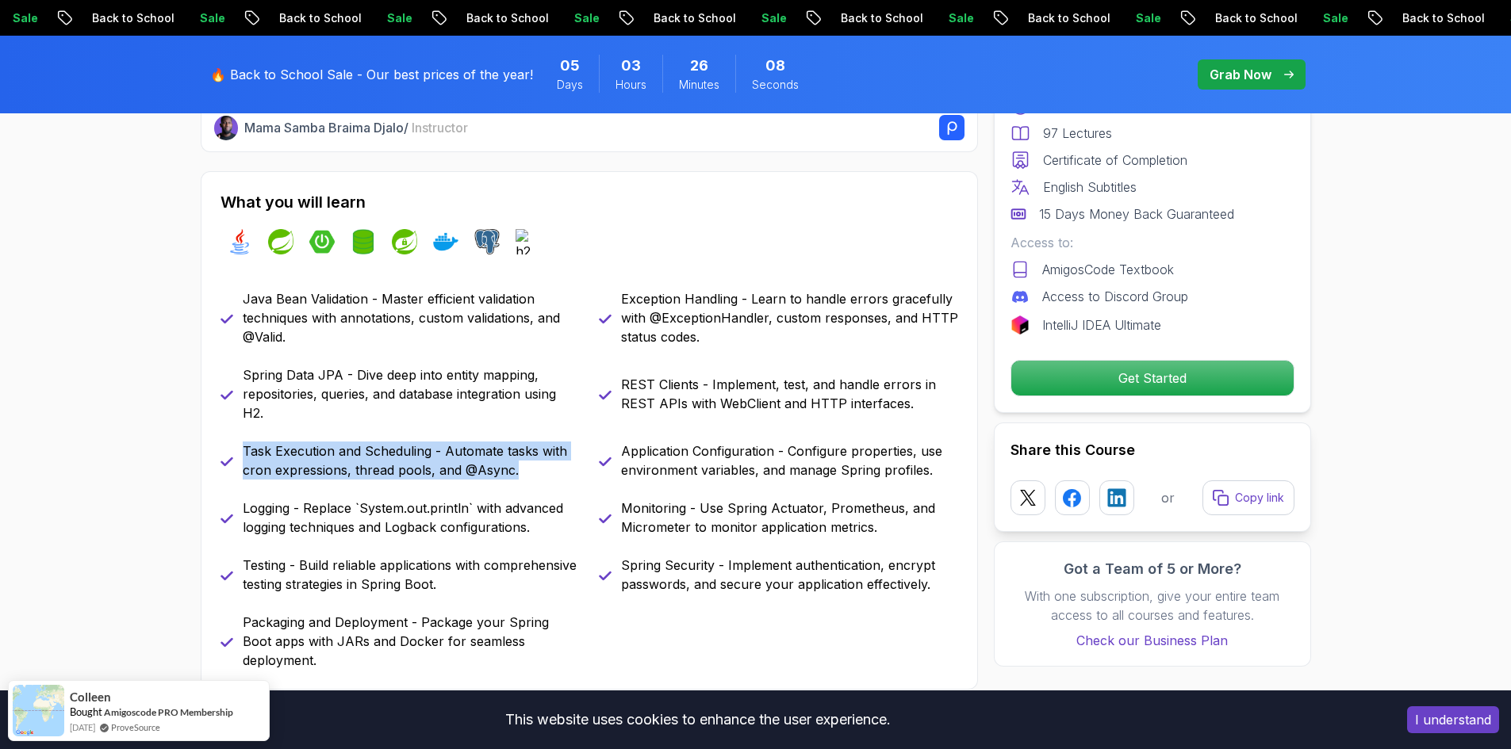
drag, startPoint x: 241, startPoint y: 444, endPoint x: 585, endPoint y: 467, distance: 345.0
click at [585, 467] on div "Java Bean Validation - Master efficient validation techniques with annotations,…" at bounding box center [589, 479] width 738 height 381
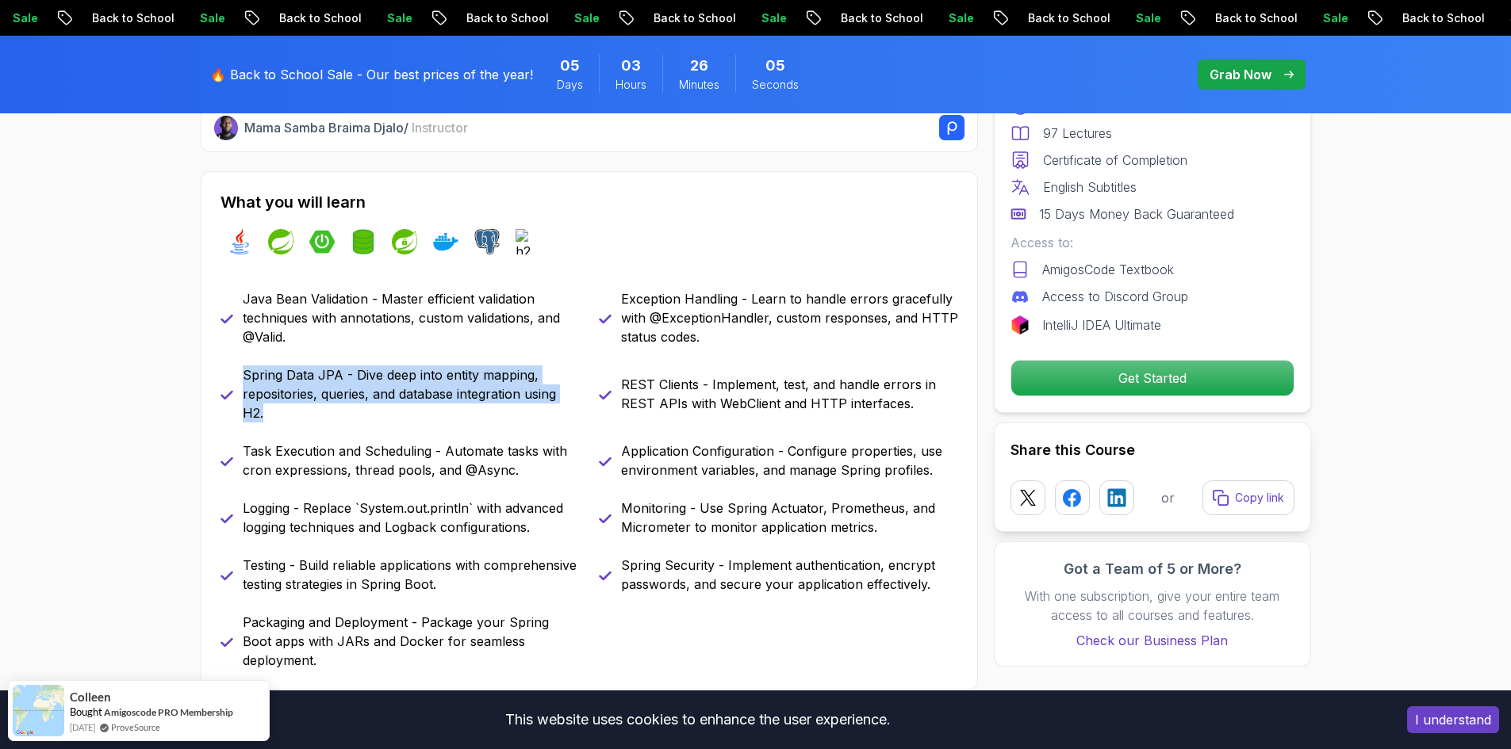
drag, startPoint x: 229, startPoint y: 366, endPoint x: 508, endPoint y: 423, distance: 284.2
click at [508, 423] on div "Java Bean Validation - Master efficient validation techniques with annotations,…" at bounding box center [589, 479] width 738 height 381
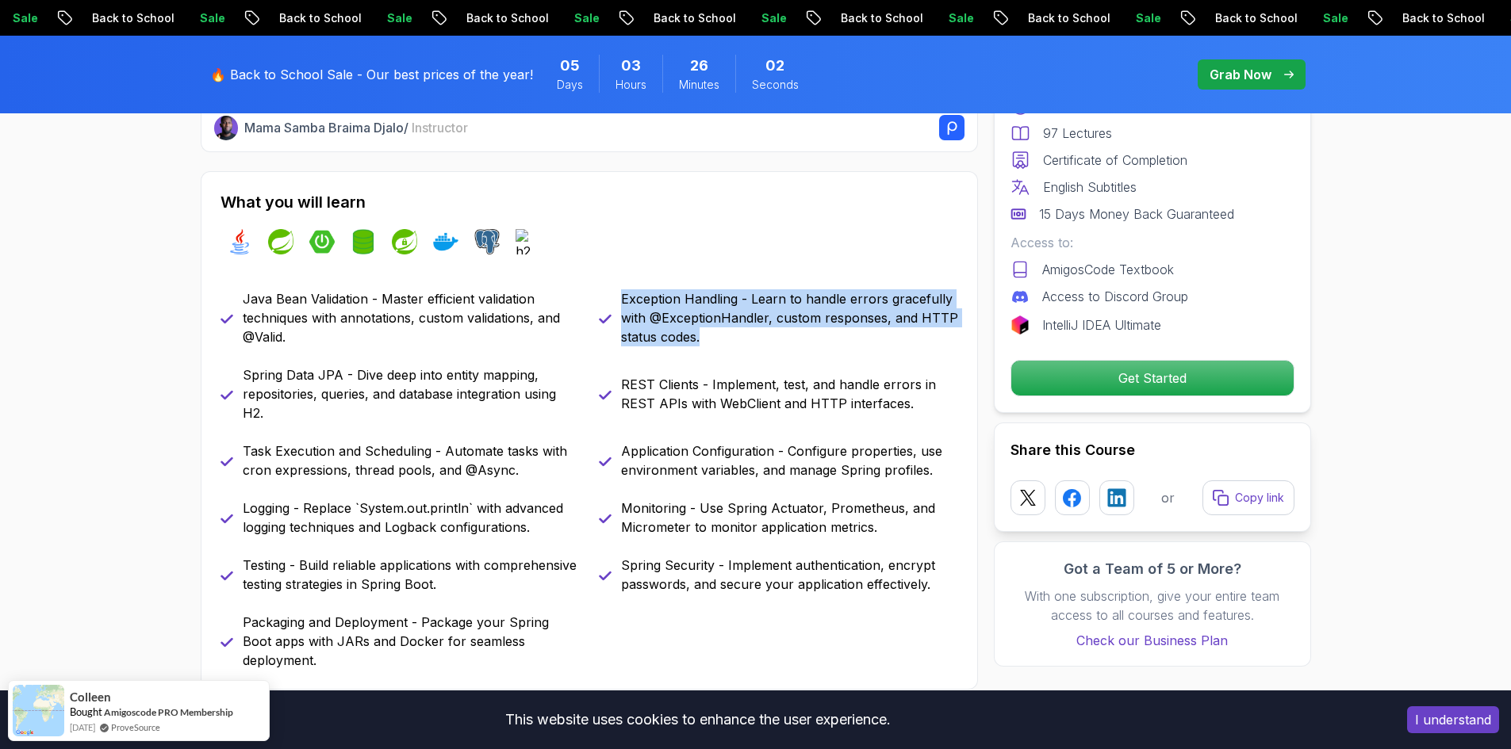
drag, startPoint x: 616, startPoint y: 299, endPoint x: 724, endPoint y: 338, distance: 114.6
click at [724, 338] on div "Exception Handling - Learn to handle errors gracefully with @ExceptionHandler, …" at bounding box center [778, 317] width 359 height 57
click at [724, 338] on p "Exception Handling - Learn to handle errors gracefully with @ExceptionHandler, …" at bounding box center [789, 317] width 337 height 57
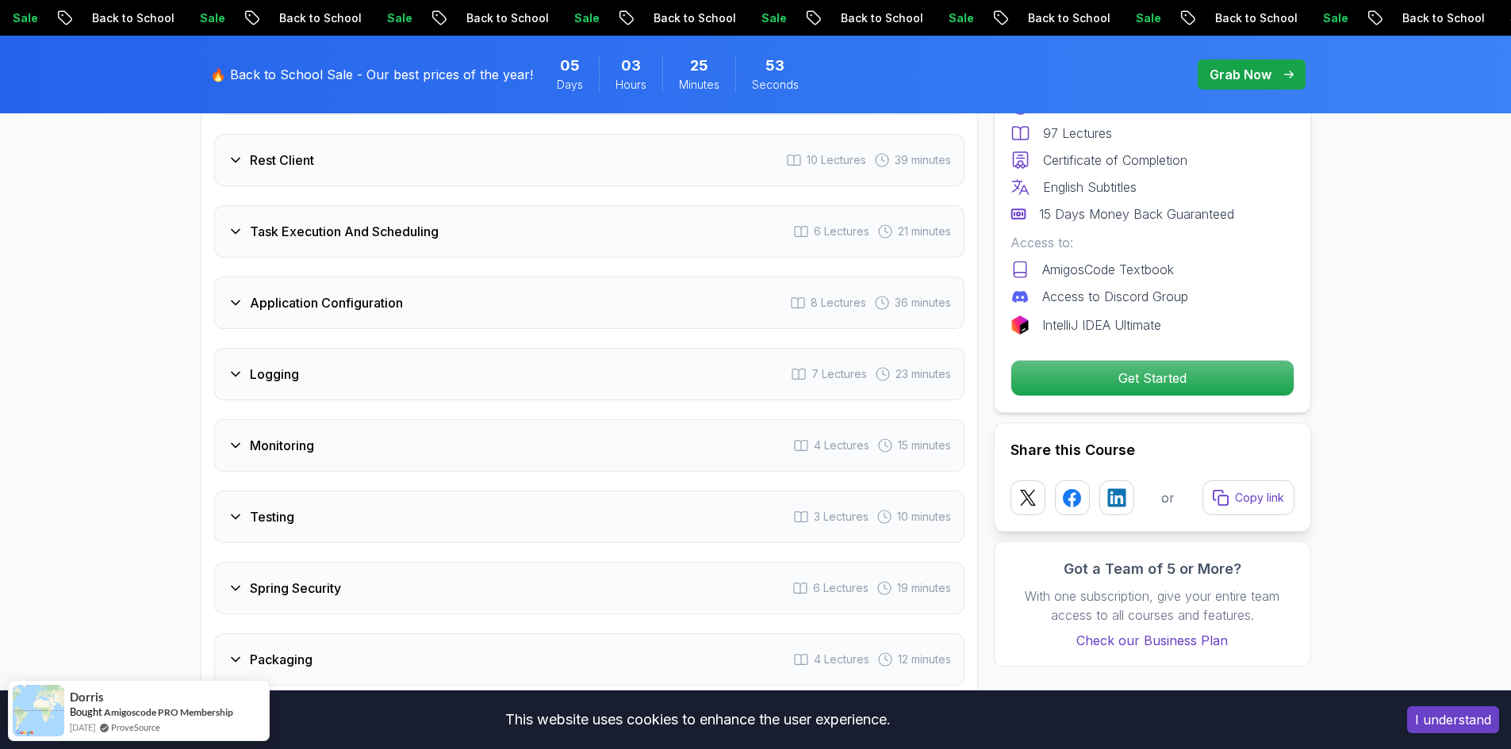
scroll to position [2934, 0]
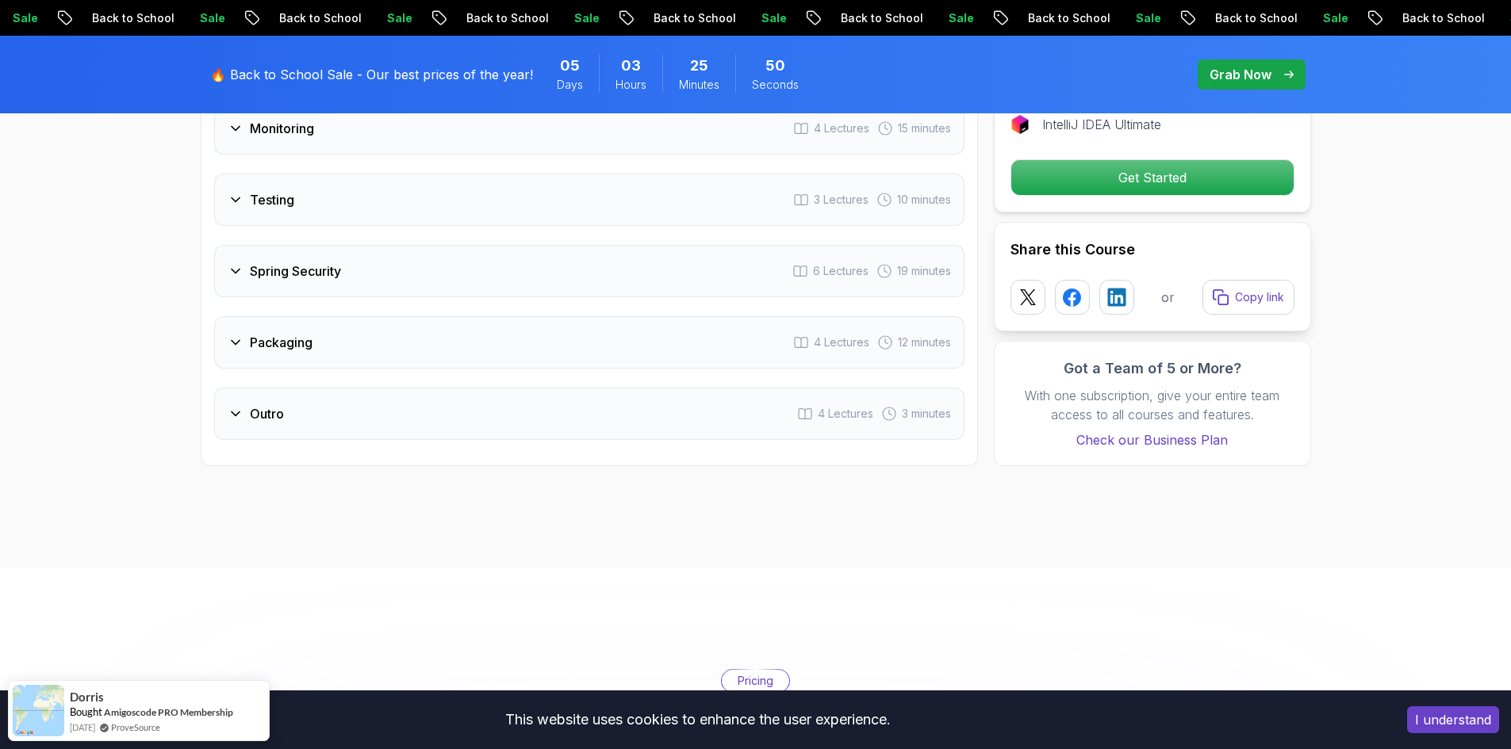
click at [689, 316] on div "Packaging 4 Lectures 12 minutes" at bounding box center [589, 342] width 750 height 52
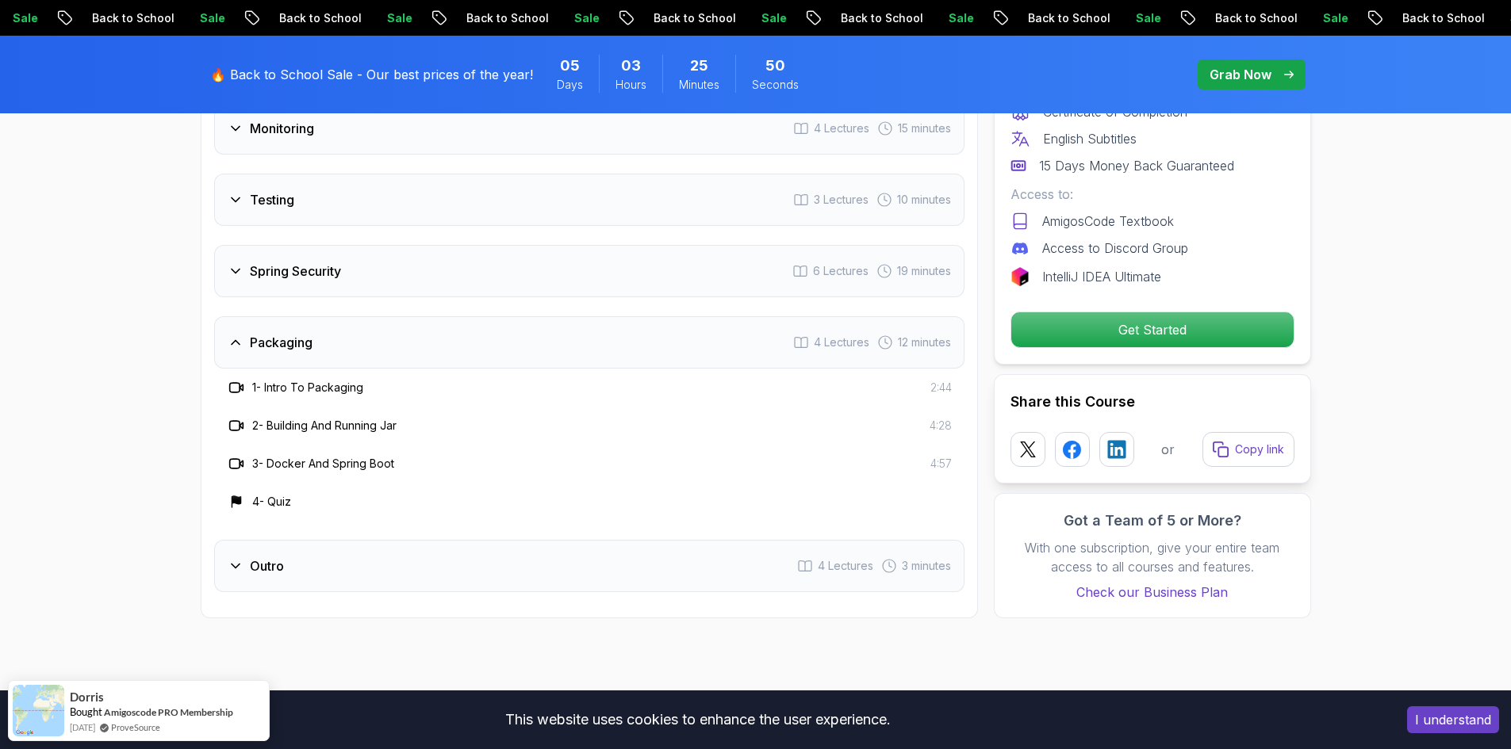
scroll to position [2820, 0]
click at [689, 316] on div "Packaging 4 Lectures 12 minutes" at bounding box center [589, 342] width 750 height 52
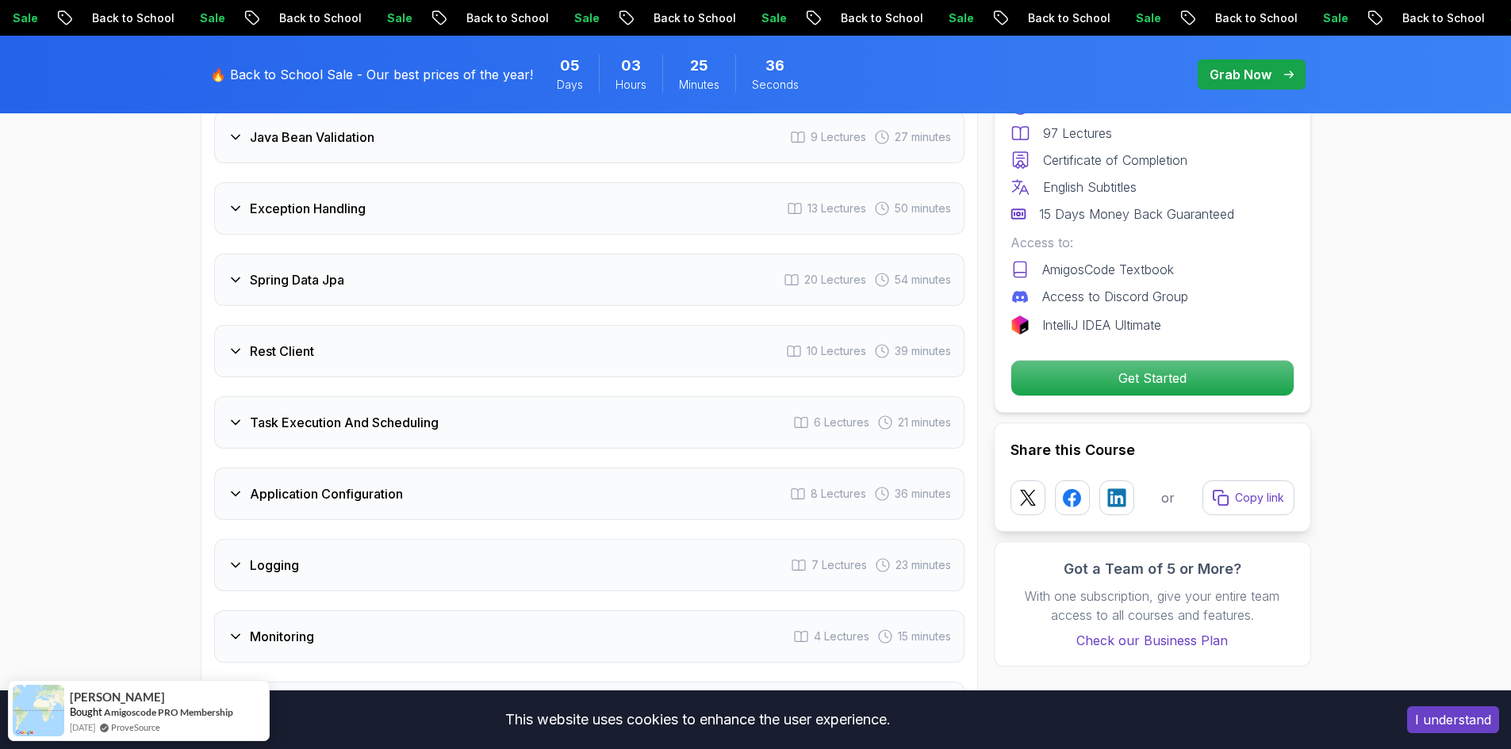
scroll to position [2453, 0]
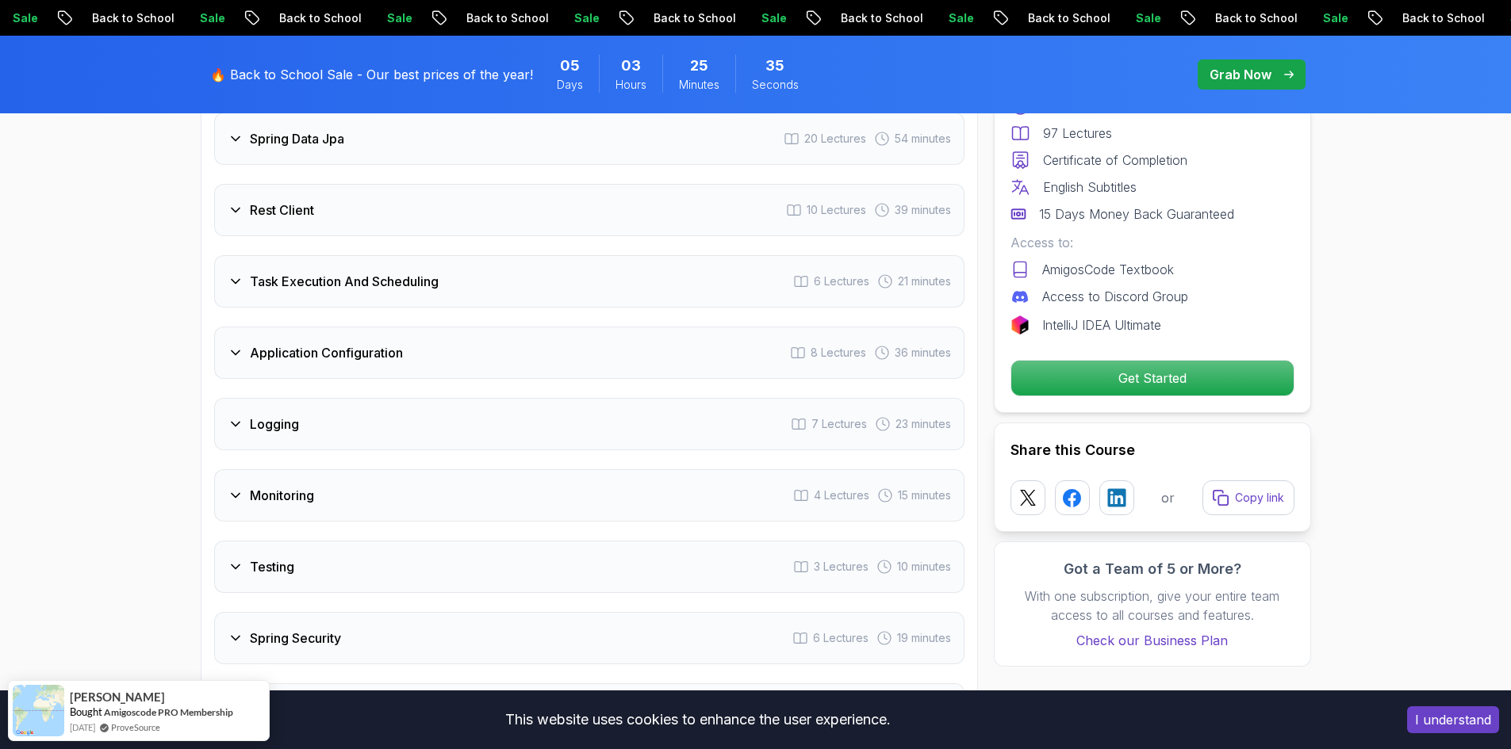
click at [764, 469] on div "Monitoring 4 Lectures 15 minutes" at bounding box center [589, 495] width 750 height 52
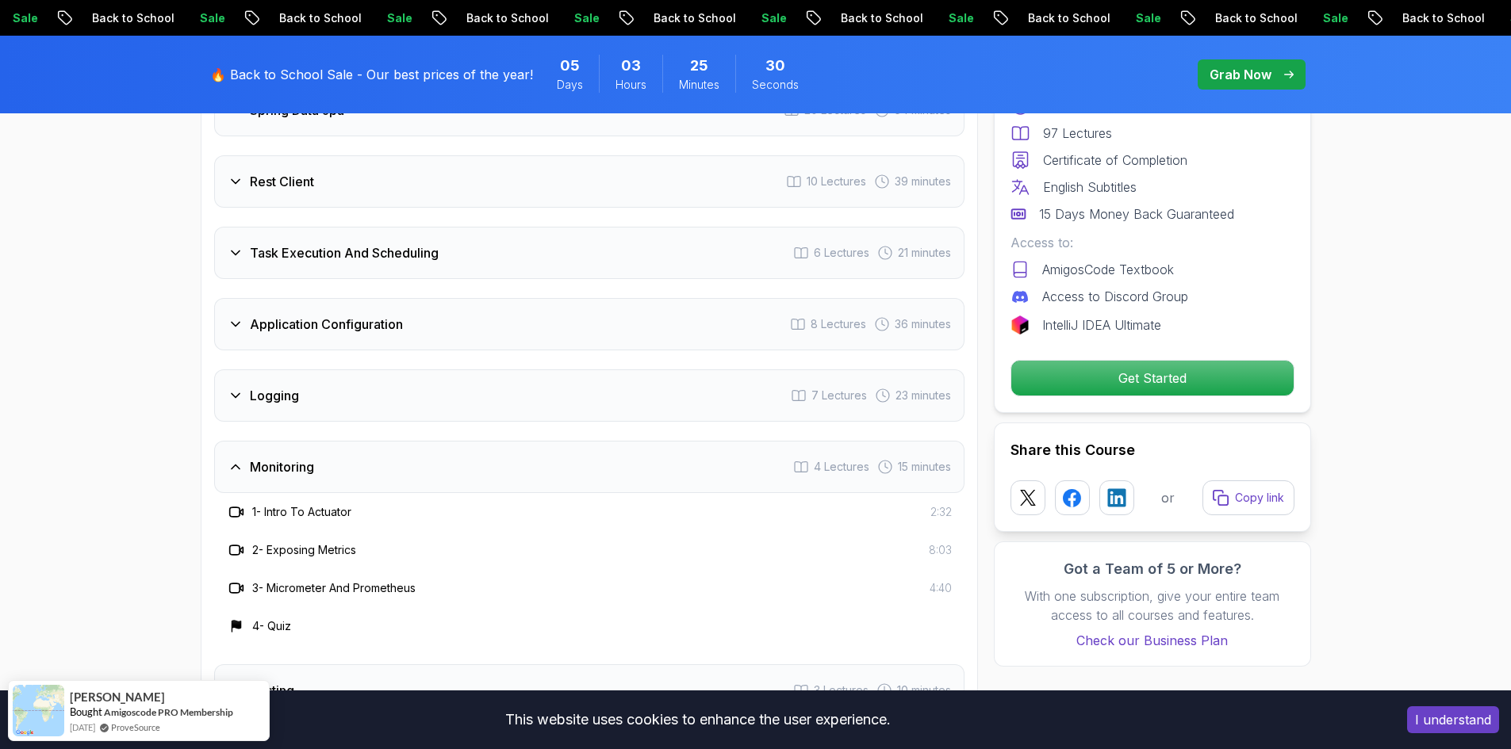
scroll to position [2521, 0]
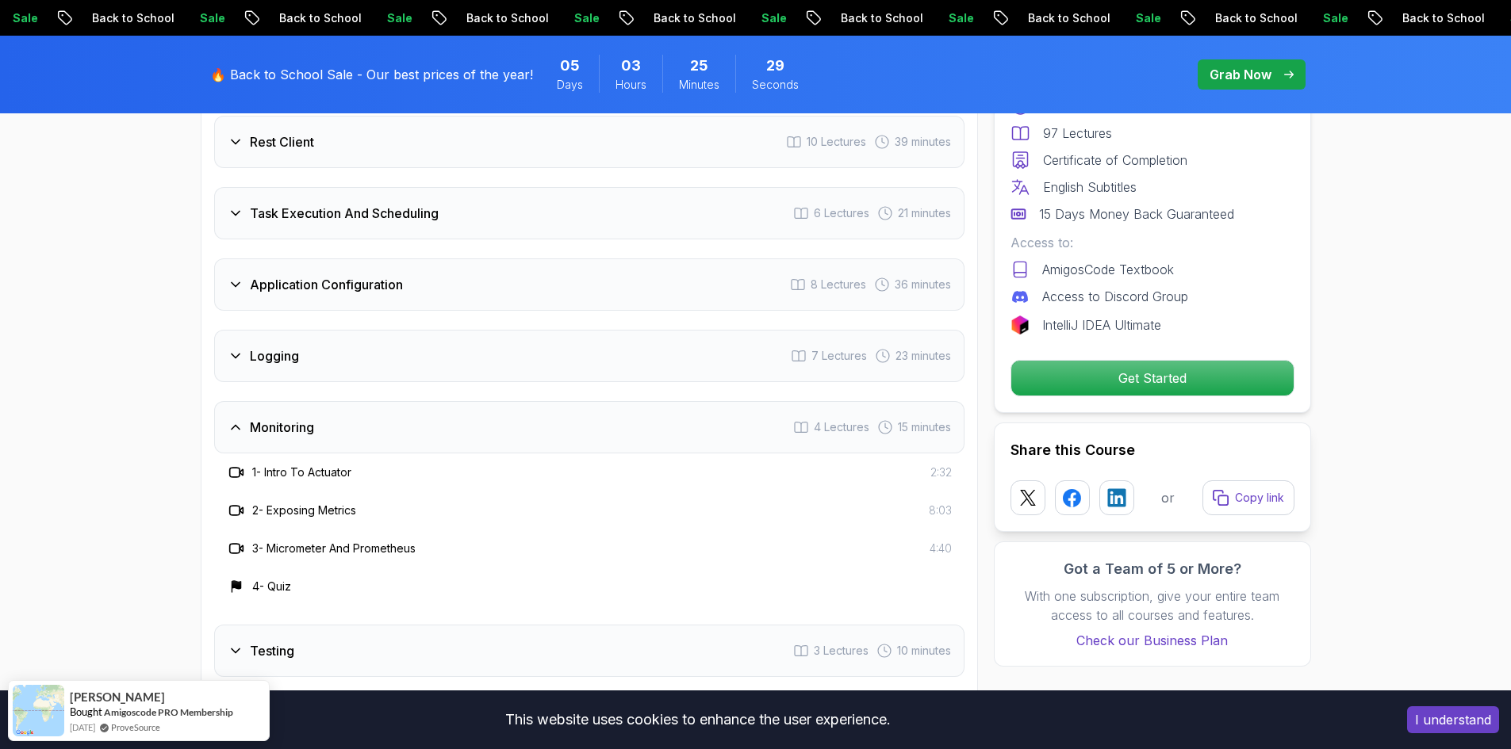
click at [646, 401] on div "Monitoring 4 Lectures 15 minutes" at bounding box center [589, 427] width 750 height 52
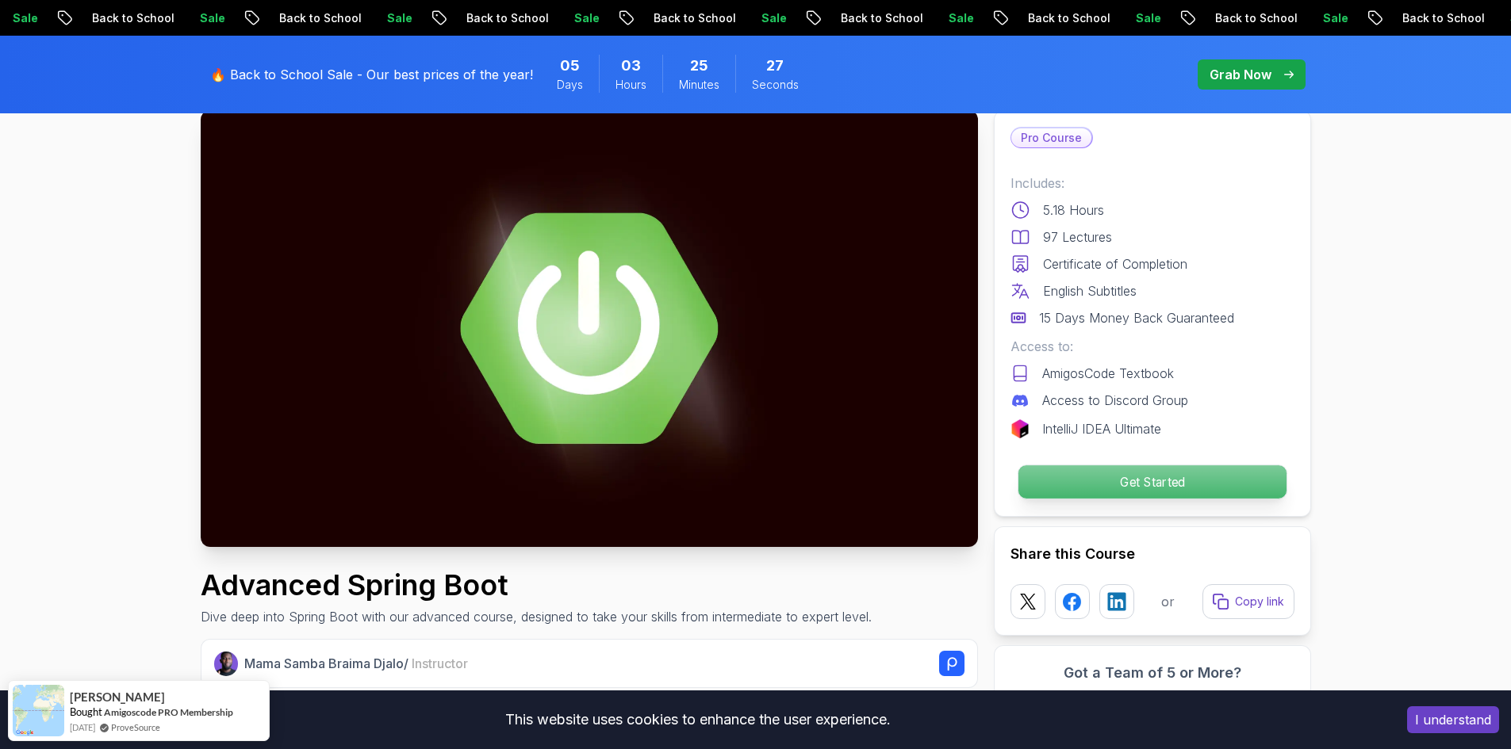
scroll to position [0, 0]
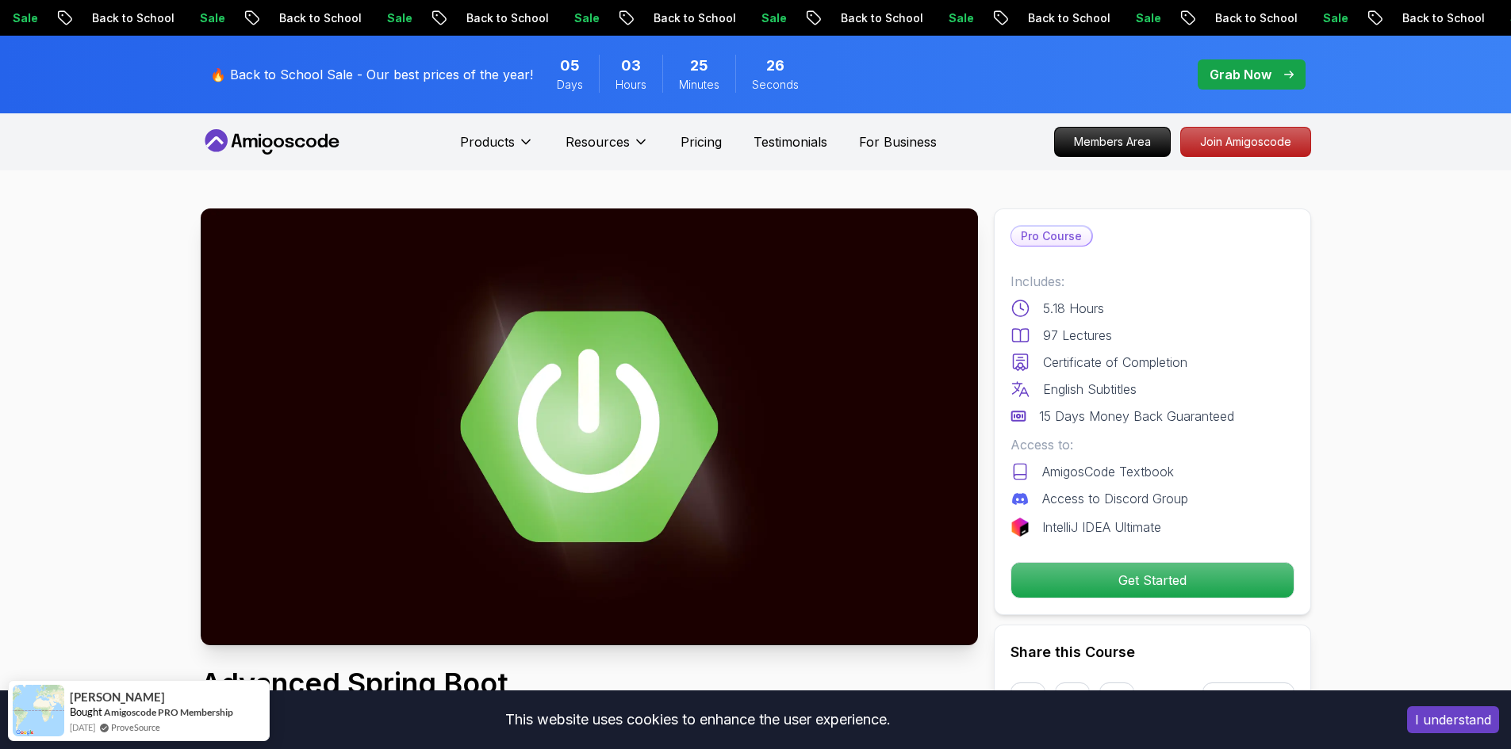
click at [1447, 716] on button "I understand" at bounding box center [1453, 720] width 92 height 27
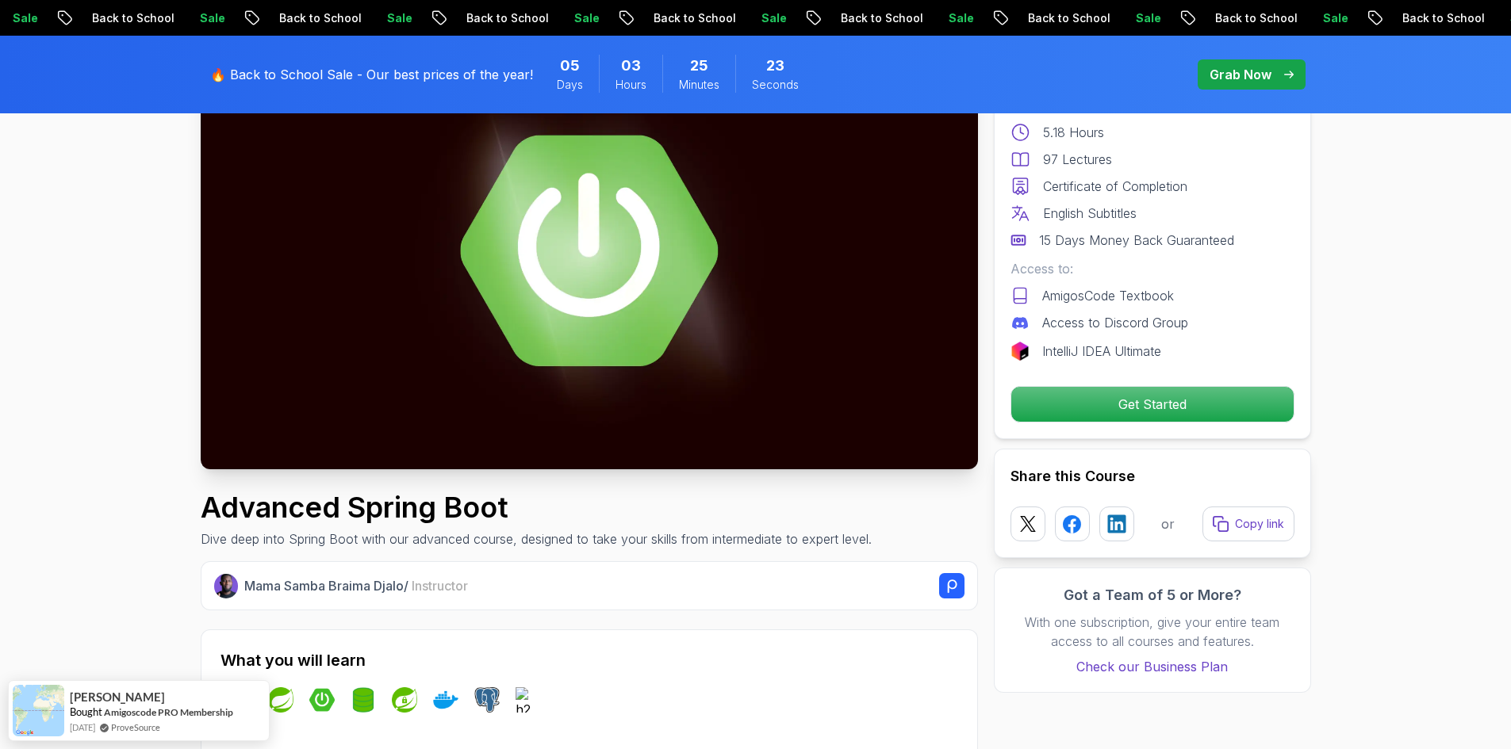
scroll to position [238, 0]
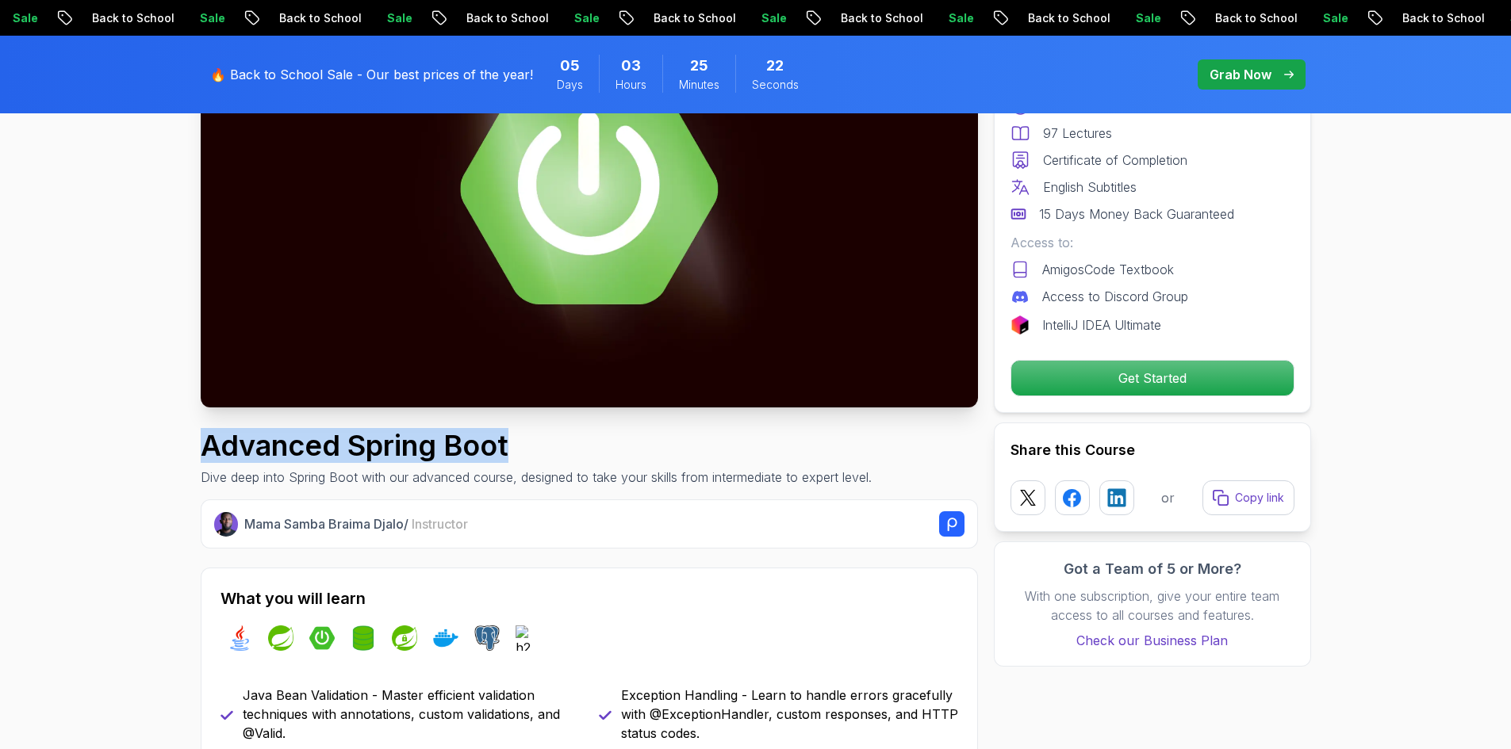
drag, startPoint x: 550, startPoint y: 434, endPoint x: 160, endPoint y: 442, distance: 390.3
click at [588, 460] on h1 "Advanced Spring Boot" at bounding box center [536, 446] width 671 height 32
drag, startPoint x: 546, startPoint y: 451, endPoint x: 189, endPoint y: 446, distance: 357.7
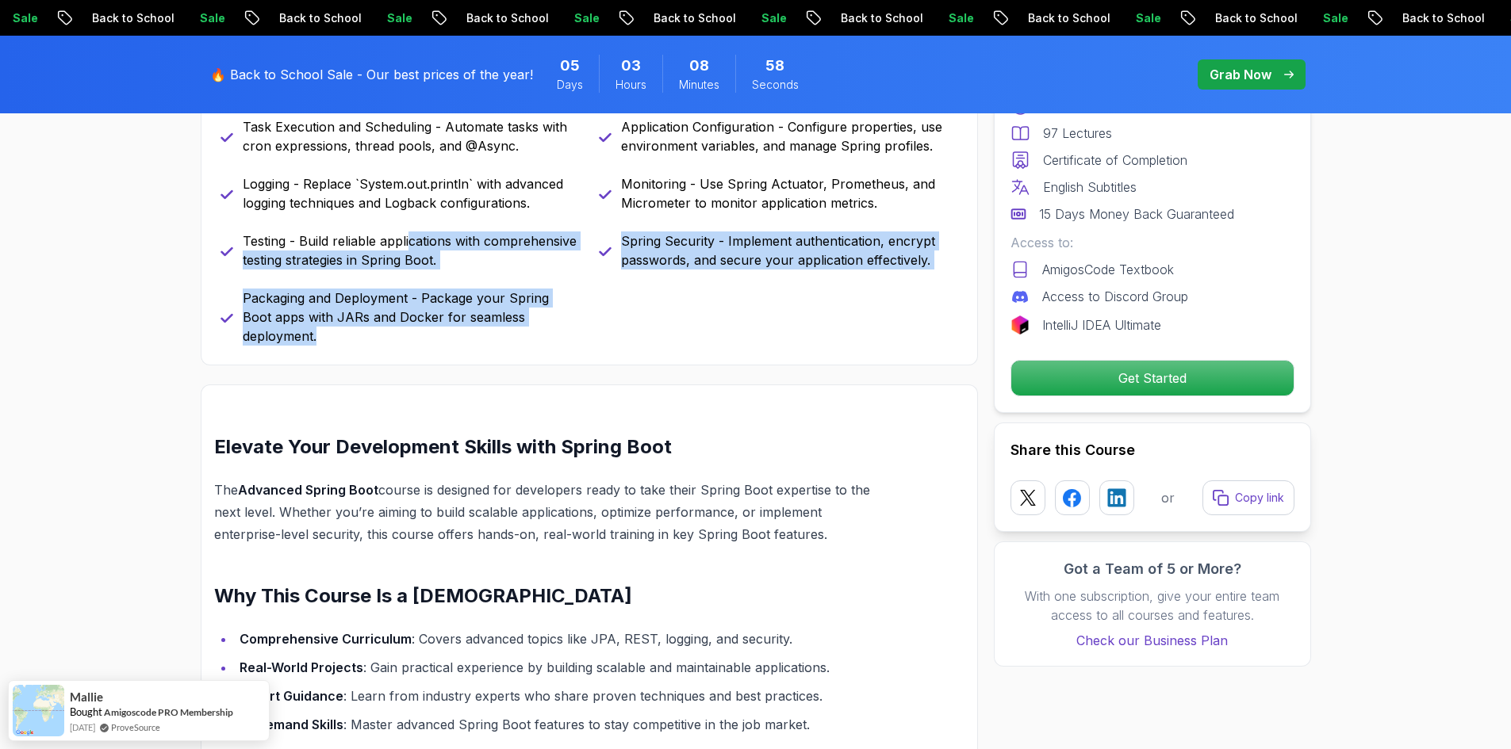
scroll to position [714, 0]
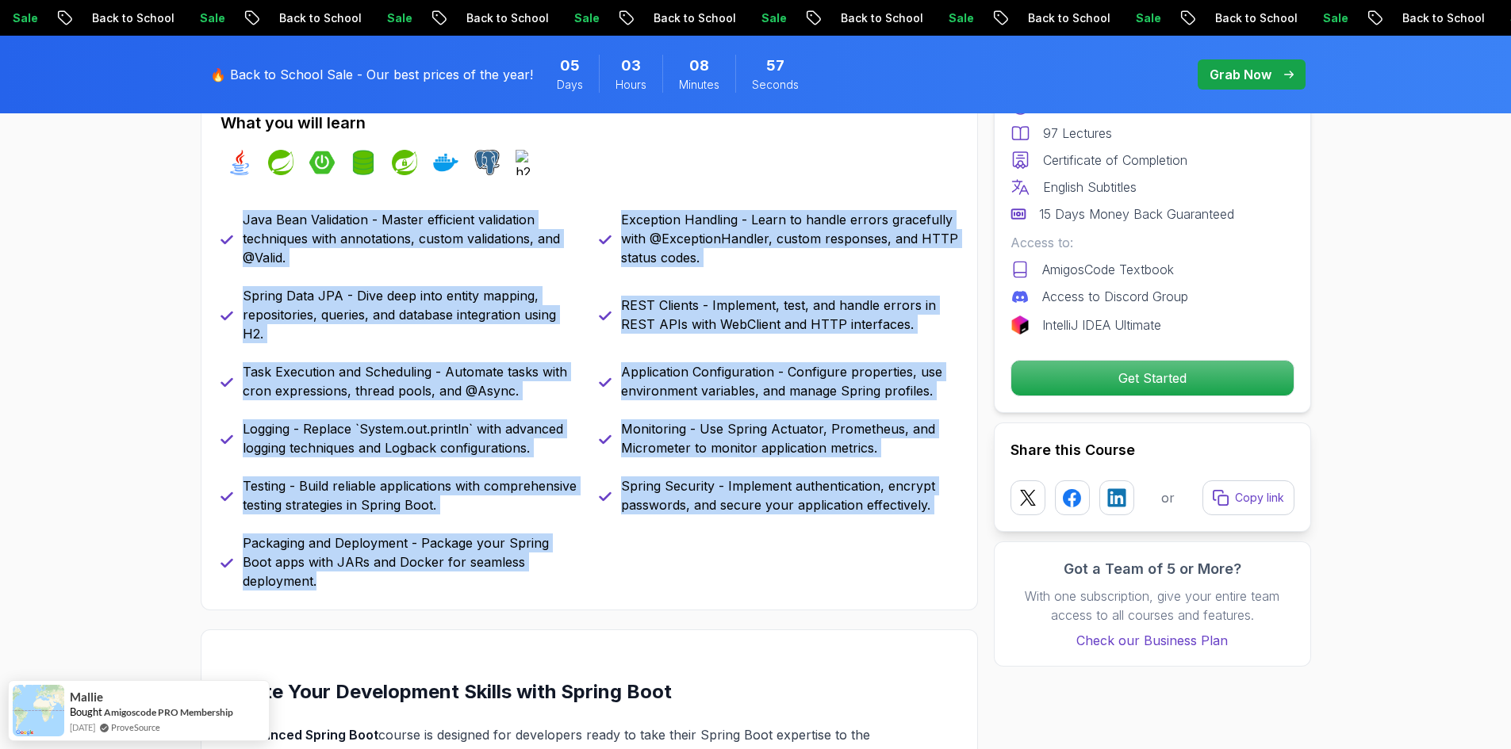
drag, startPoint x: 569, startPoint y: 242, endPoint x: 244, endPoint y: 212, distance: 325.8
click at [244, 212] on div "Java Bean Validation - Master efficient validation techniques with annotations,…" at bounding box center [589, 400] width 738 height 381
click at [244, 212] on p "Java Bean Validation - Master efficient validation techniques with annotations,…" at bounding box center [411, 238] width 337 height 57
drag, startPoint x: 244, startPoint y: 212, endPoint x: 605, endPoint y: 558, distance: 500.3
click at [605, 558] on div "Java Bean Validation - Master efficient validation techniques with annotations,…" at bounding box center [589, 400] width 738 height 381
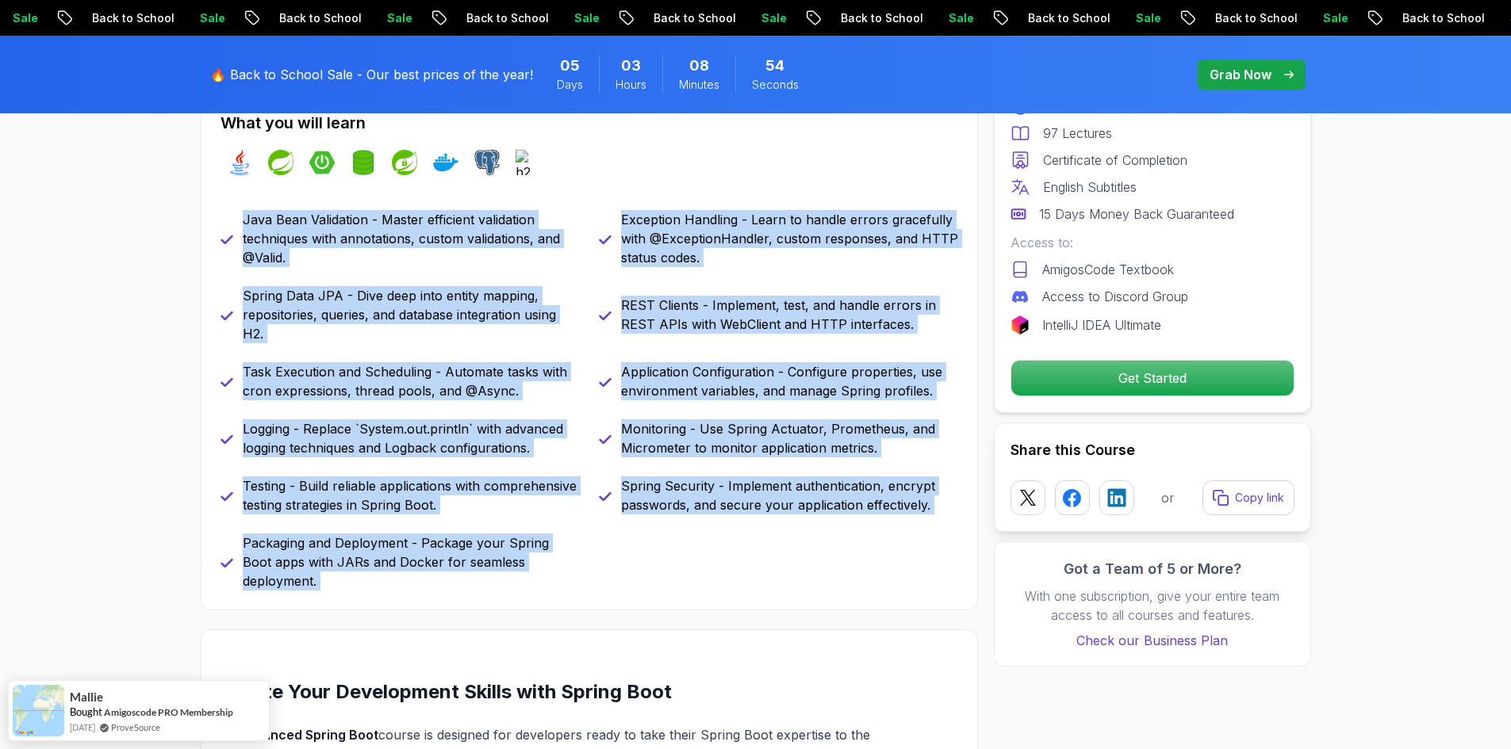
click at [605, 558] on div "Java Bean Validation - Master efficient validation techniques with annotations,…" at bounding box center [589, 400] width 738 height 381
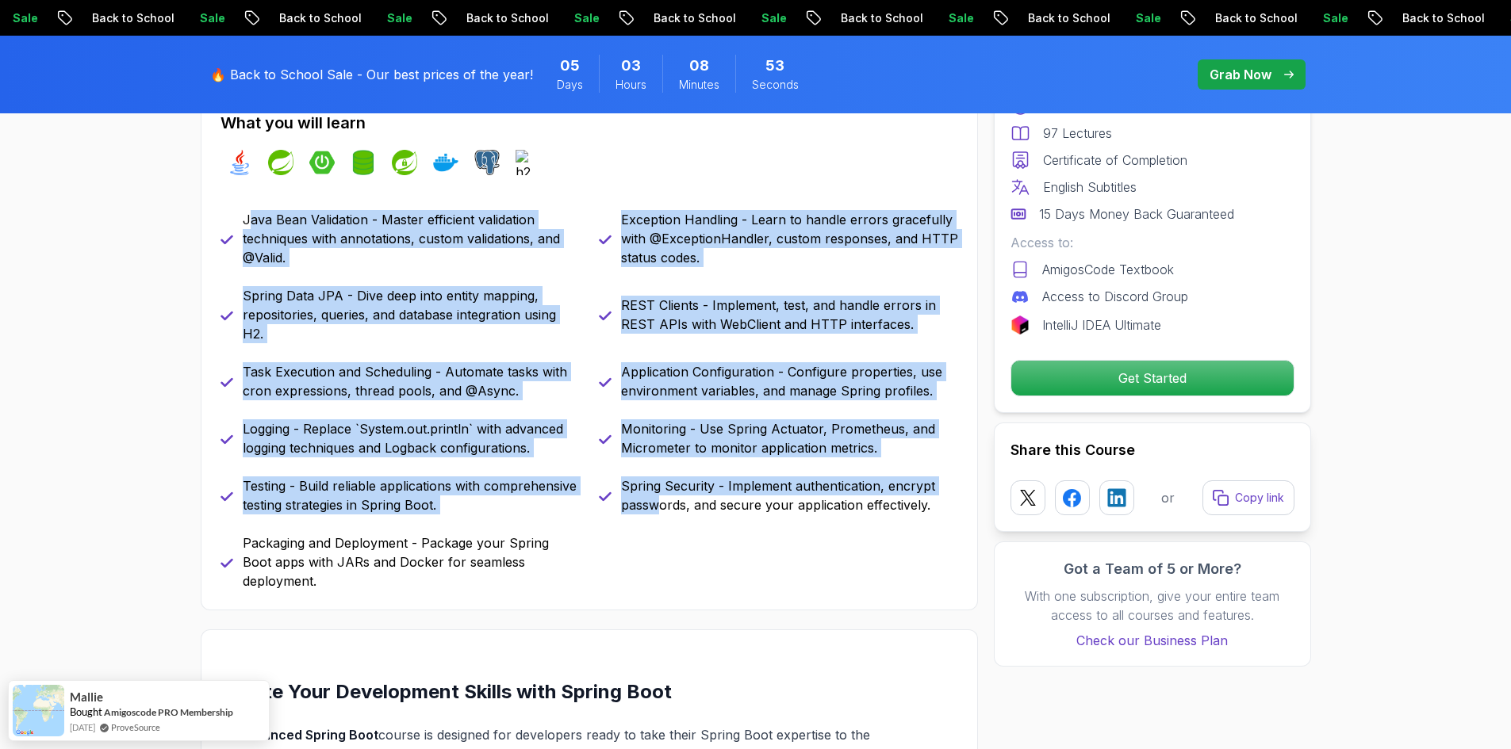
drag, startPoint x: 657, startPoint y: 560, endPoint x: 247, endPoint y: 204, distance: 542.5
click at [247, 204] on div "What you will learn java spring spring-boot spring-data-jpa spring-security doc…" at bounding box center [589, 351] width 777 height 519
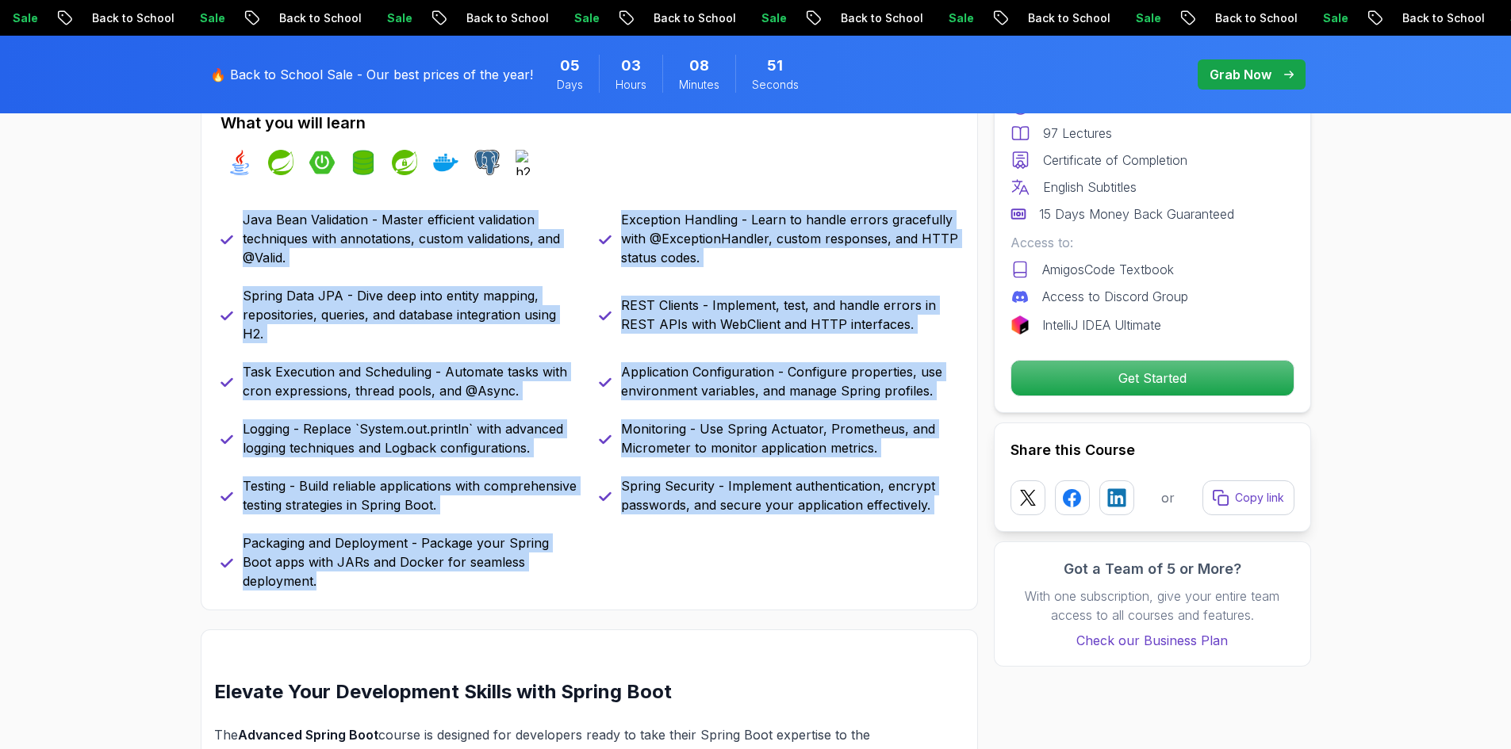
drag, startPoint x: 235, startPoint y: 205, endPoint x: 597, endPoint y: 561, distance: 508.6
click at [597, 561] on div "What you will learn java spring spring-boot spring-data-jpa spring-security doc…" at bounding box center [589, 351] width 777 height 519
click at [597, 561] on div "Java Bean Validation - Master efficient validation techniques with annotations,…" at bounding box center [589, 400] width 738 height 381
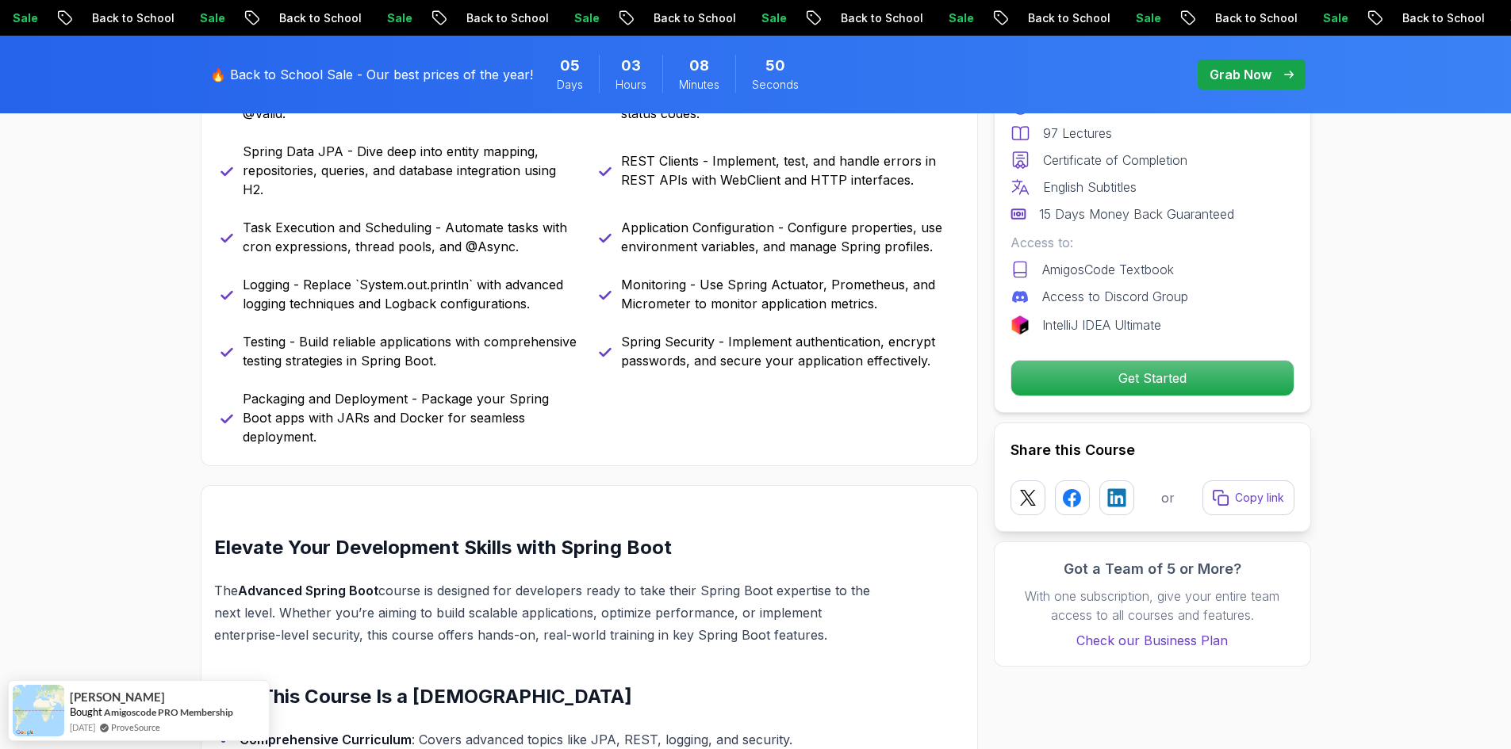
scroll to position [1110, 0]
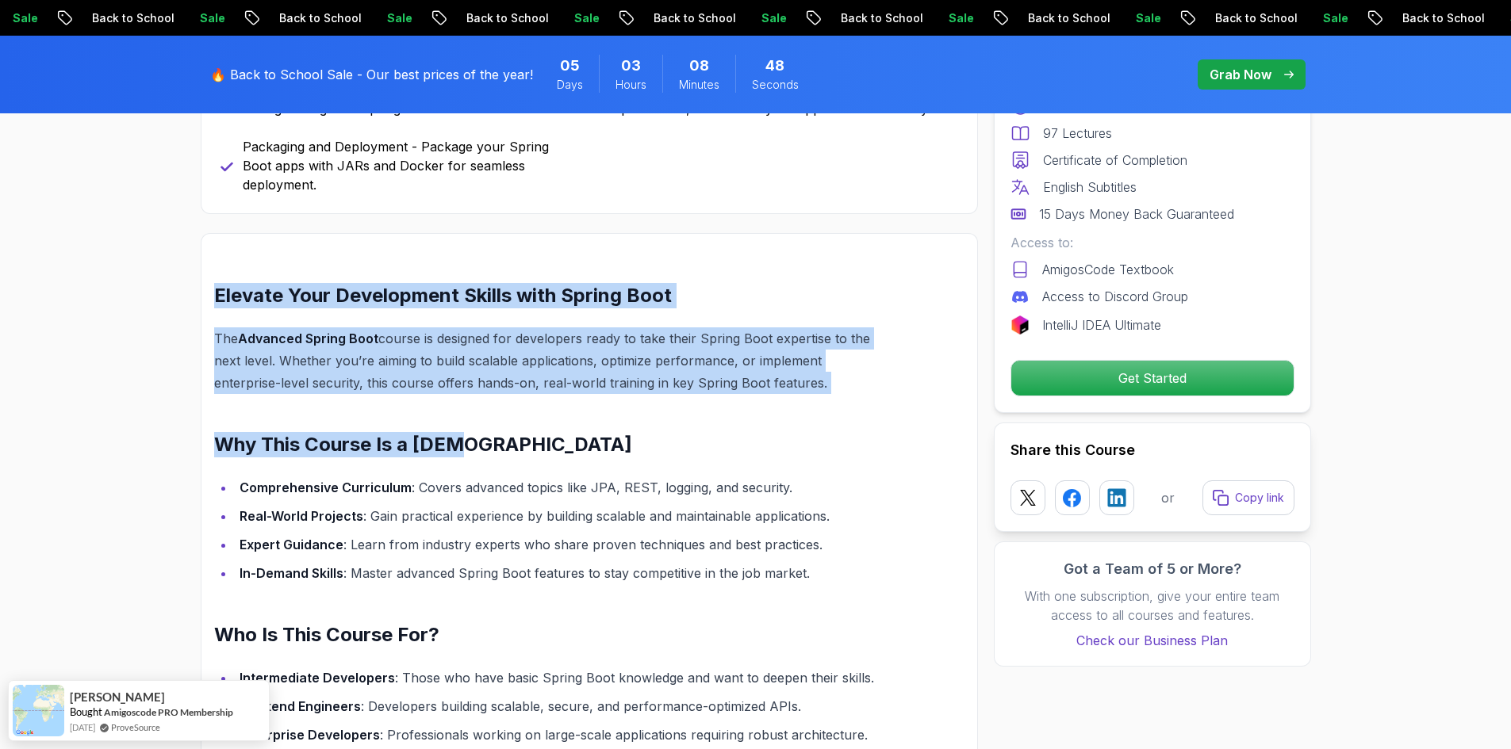
drag, startPoint x: 214, startPoint y: 274, endPoint x: 771, endPoint y: 387, distance: 568.0
click at [771, 387] on div "Elevate Your Development Skills with Spring Boot The Advanced Spring Boot cours…" at bounding box center [551, 684] width 675 height 803
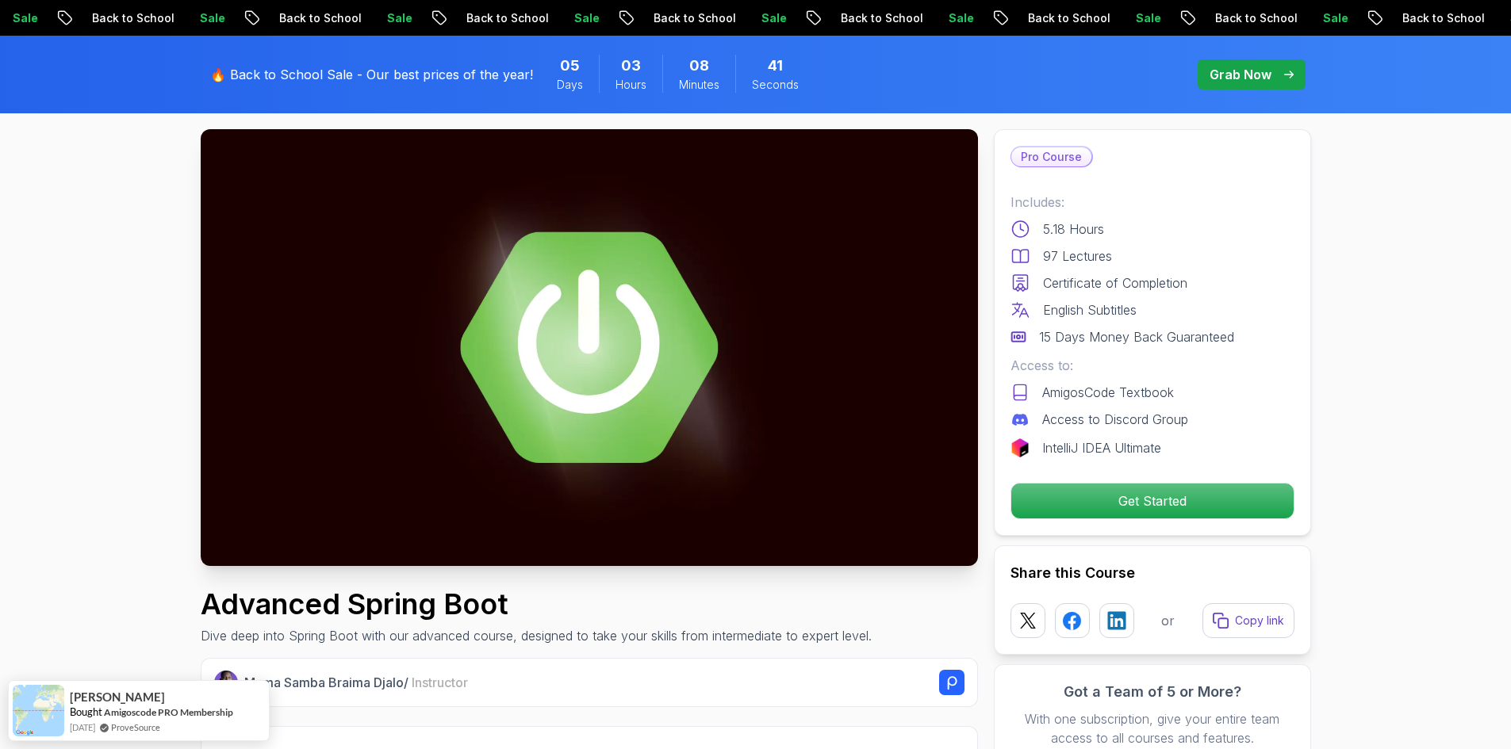
scroll to position [0, 0]
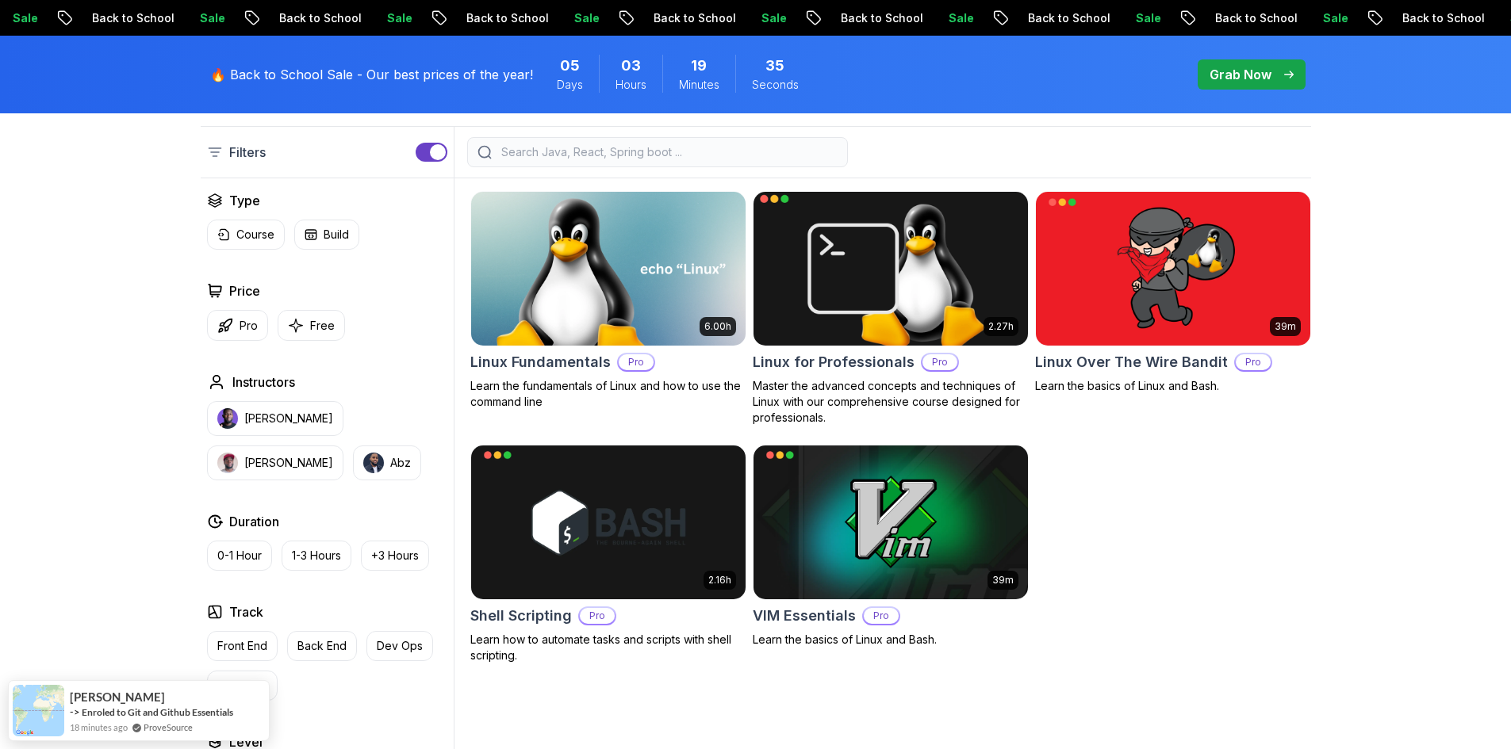
scroll to position [476, 0]
